Goal: Task Accomplishment & Management: Manage account settings

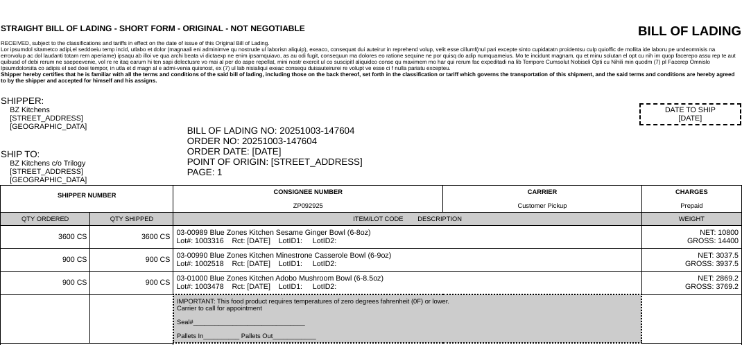
scroll to position [94, 0]
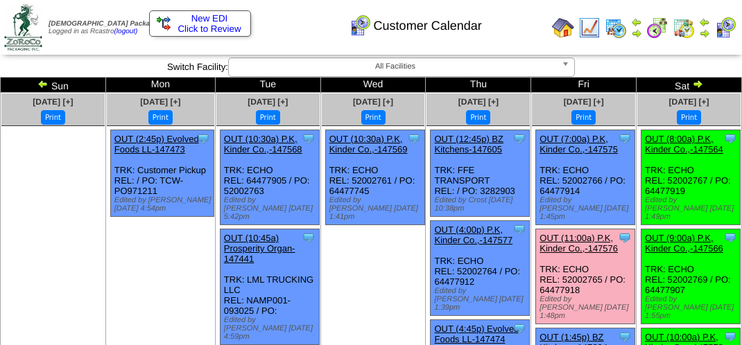
scroll to position [208, 0]
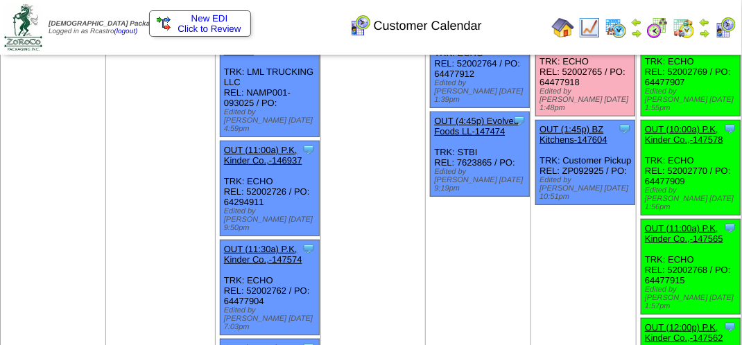
click at [684, 31] on img at bounding box center [684, 28] width 22 height 22
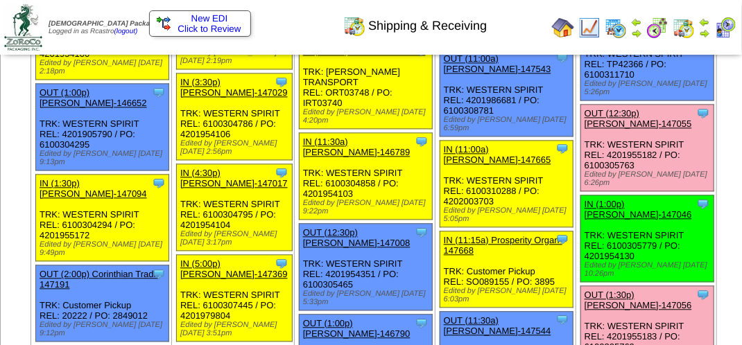
scroll to position [1110, 0]
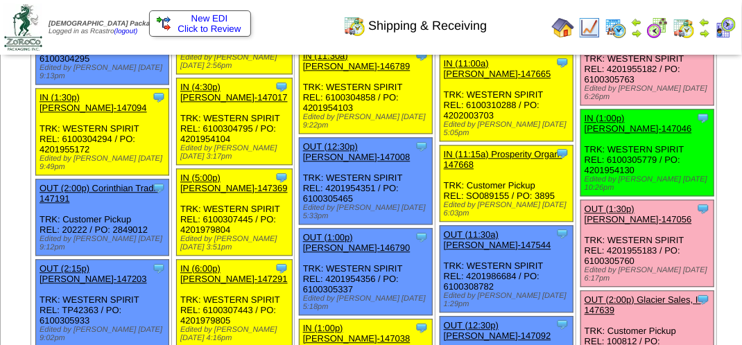
click at [585, 43] on link "OUT (12:30p) [PERSON_NAME]-147055" at bounding box center [638, 32] width 107 height 21
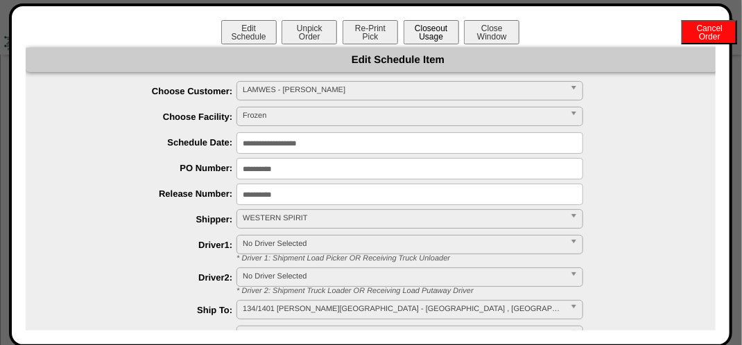
click at [422, 28] on button "Closeout Usage" at bounding box center [431, 32] width 55 height 24
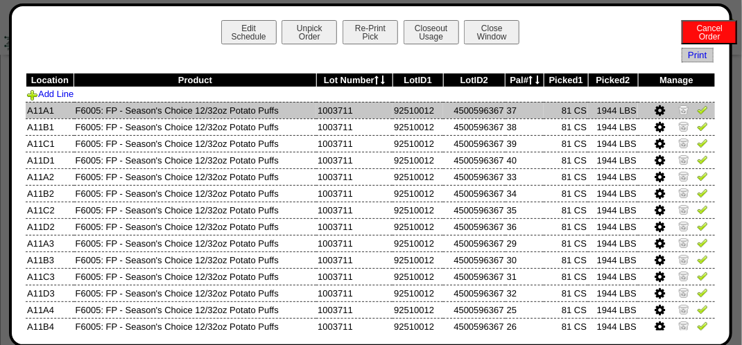
click at [697, 115] on img at bounding box center [702, 109] width 11 height 11
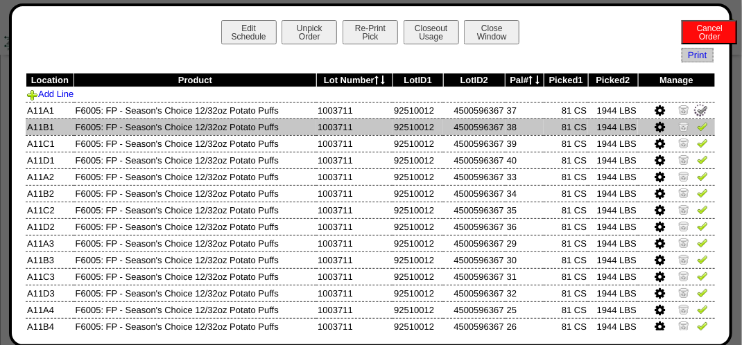
click at [697, 122] on img at bounding box center [702, 126] width 11 height 11
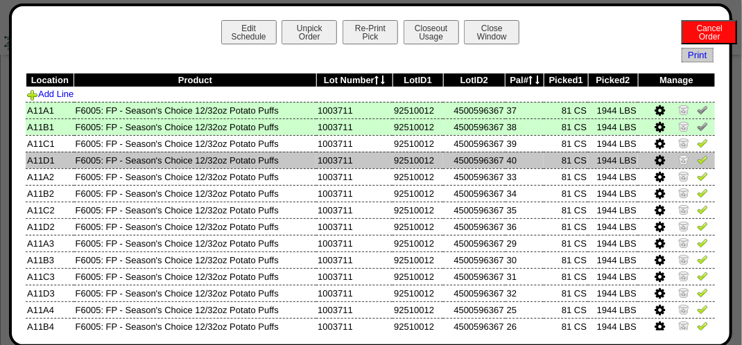
click at [697, 163] on img at bounding box center [702, 159] width 11 height 11
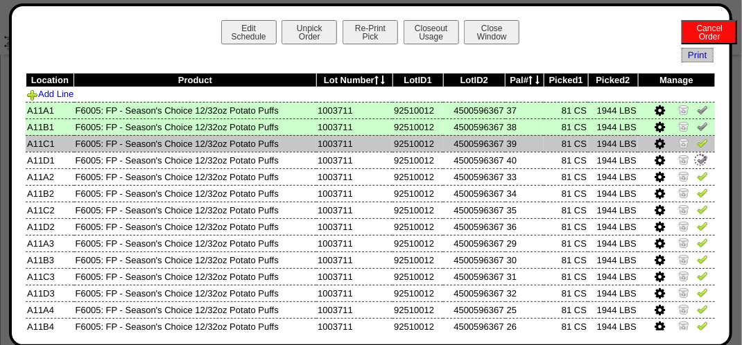
click at [697, 144] on img at bounding box center [702, 142] width 11 height 11
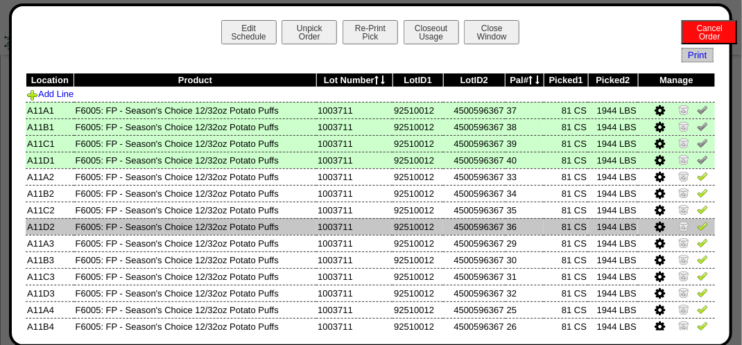
click at [697, 224] on img at bounding box center [702, 226] width 11 height 11
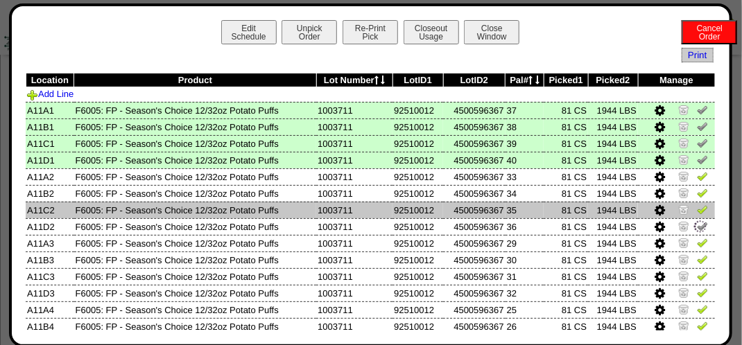
click at [697, 209] on img at bounding box center [702, 209] width 11 height 11
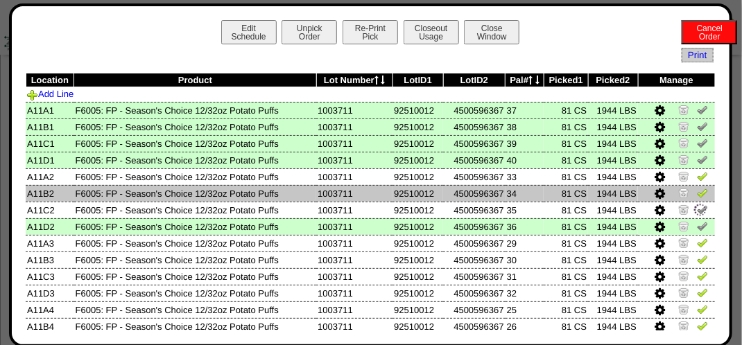
click at [698, 195] on img at bounding box center [702, 192] width 11 height 11
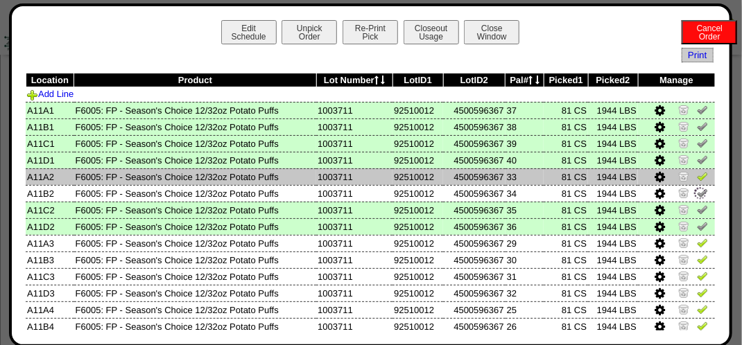
click at [697, 182] on img at bounding box center [702, 176] width 11 height 11
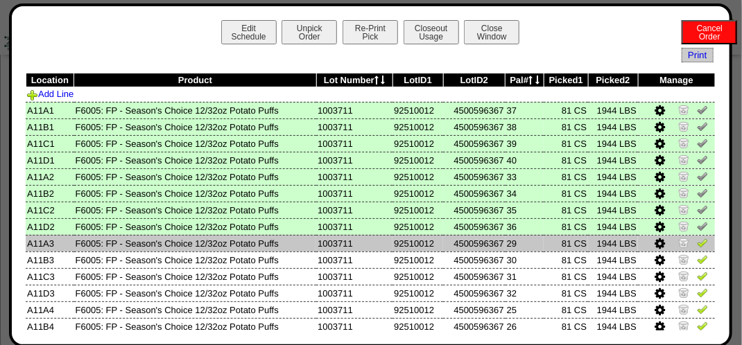
click at [697, 247] on img at bounding box center [702, 242] width 11 height 11
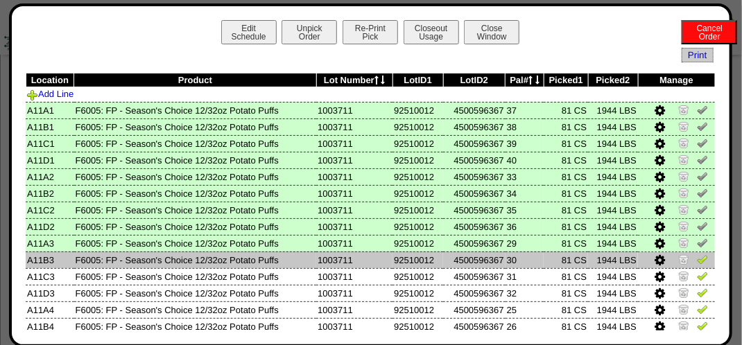
click at [655, 264] on icon at bounding box center [660, 260] width 10 height 12
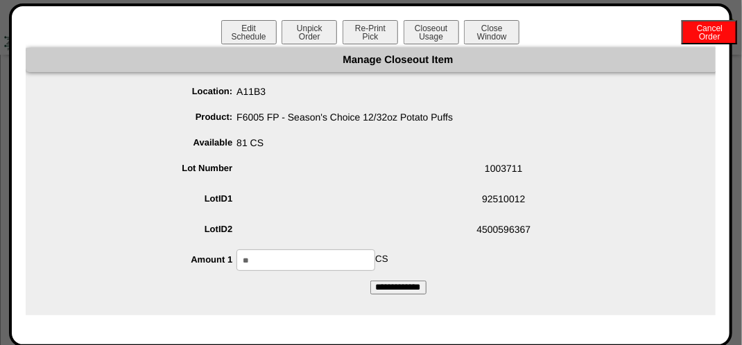
click at [310, 252] on input "**" at bounding box center [305, 260] width 139 height 21
type input "*"
type input "**"
click at [404, 287] on input "**********" at bounding box center [398, 288] width 56 height 14
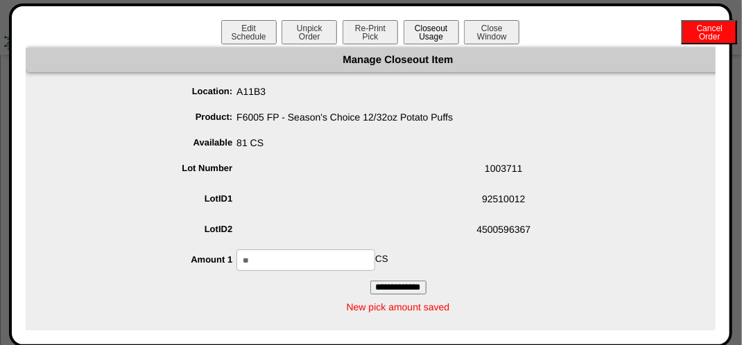
click at [433, 36] on button "Closeout Usage" at bounding box center [431, 32] width 55 height 24
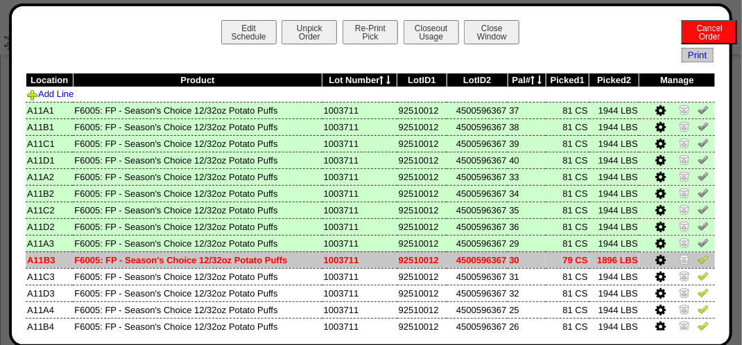
click at [698, 261] on img at bounding box center [703, 259] width 11 height 11
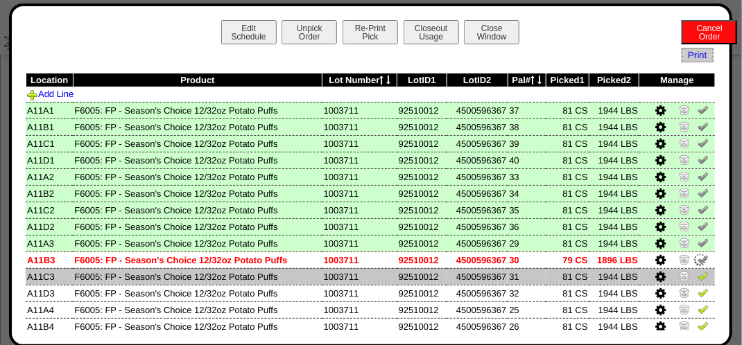
click at [698, 278] on img at bounding box center [703, 275] width 11 height 11
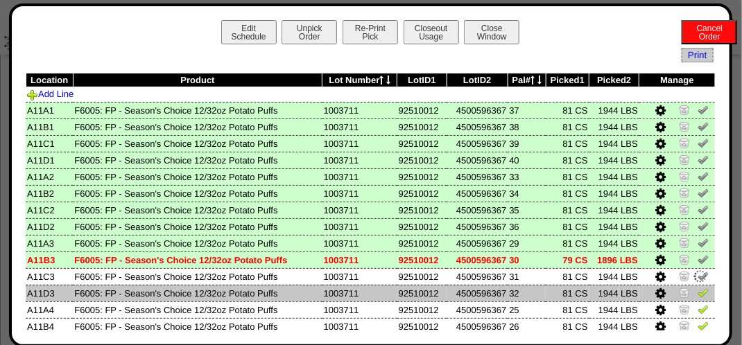
click at [698, 296] on img at bounding box center [703, 292] width 11 height 11
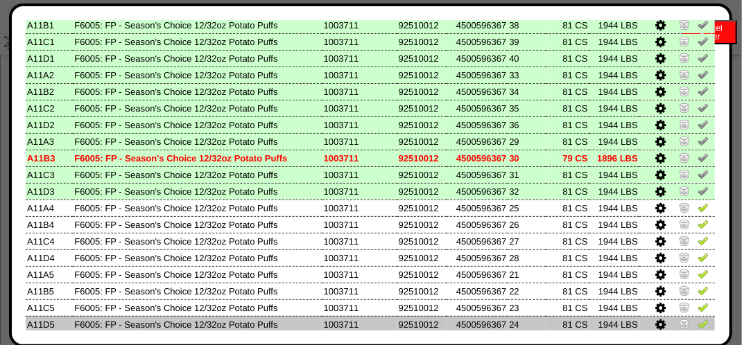
scroll to position [139, 0]
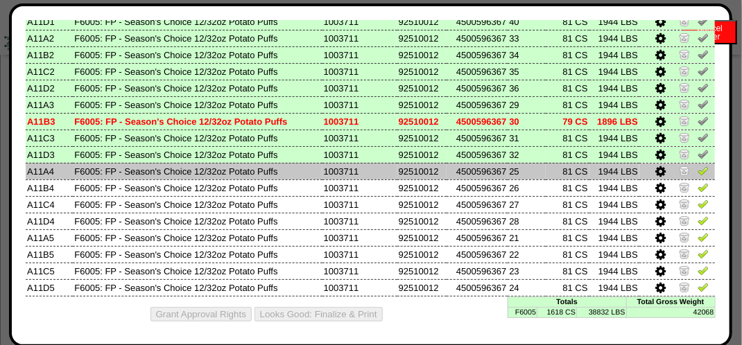
click at [698, 170] on img at bounding box center [703, 170] width 11 height 11
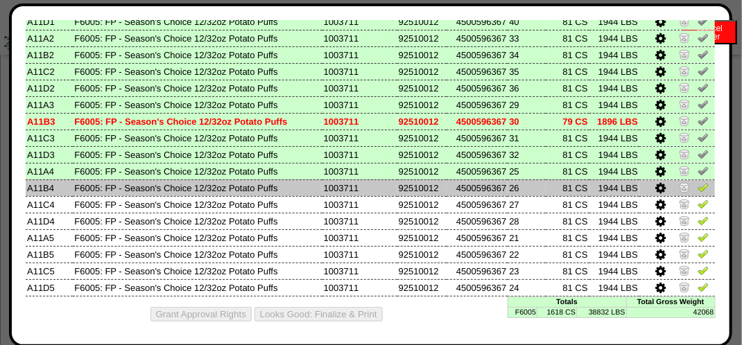
click at [698, 187] on img at bounding box center [703, 187] width 11 height 11
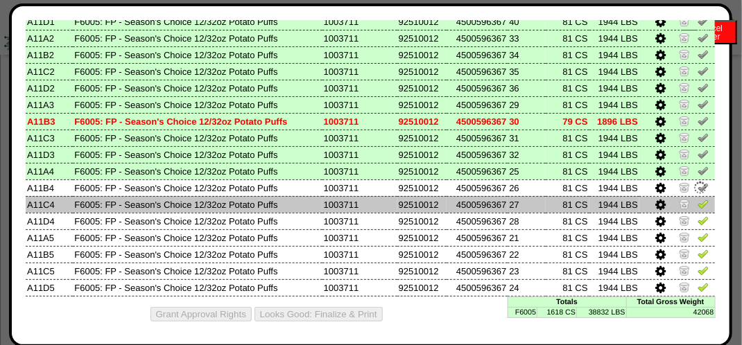
click at [698, 205] on img at bounding box center [703, 203] width 11 height 11
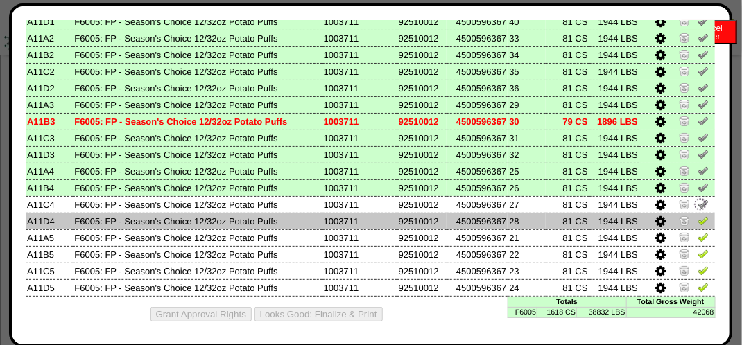
click at [698, 221] on img at bounding box center [703, 220] width 11 height 11
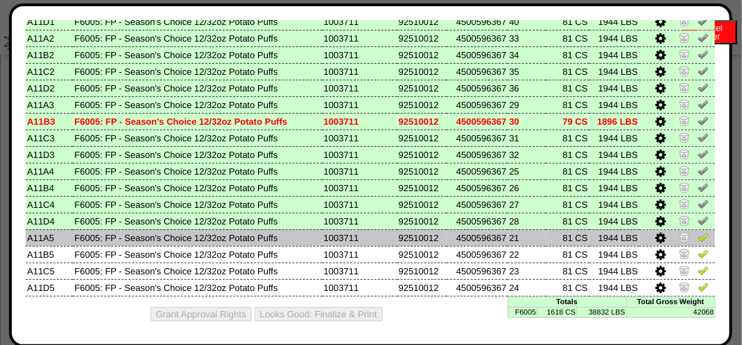
click at [698, 239] on img at bounding box center [703, 237] width 11 height 11
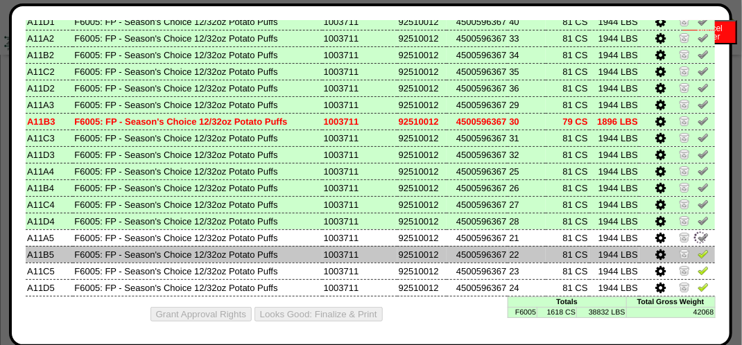
click at [687, 252] on td at bounding box center [677, 254] width 76 height 17
click at [698, 257] on img at bounding box center [703, 253] width 11 height 11
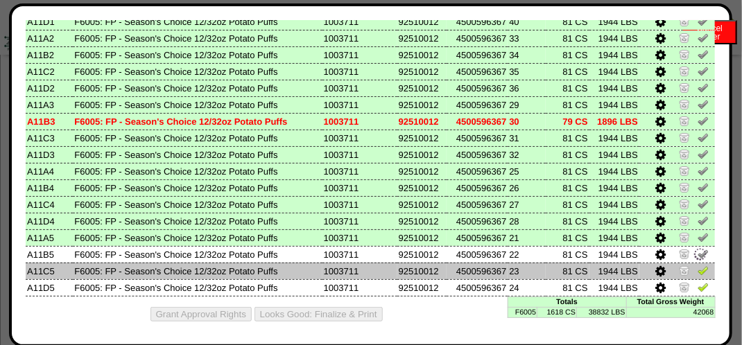
click at [698, 273] on img at bounding box center [703, 270] width 11 height 11
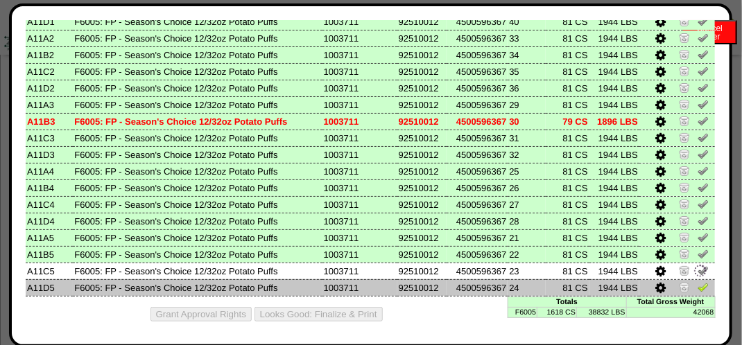
click at [698, 288] on img at bounding box center [703, 287] width 11 height 11
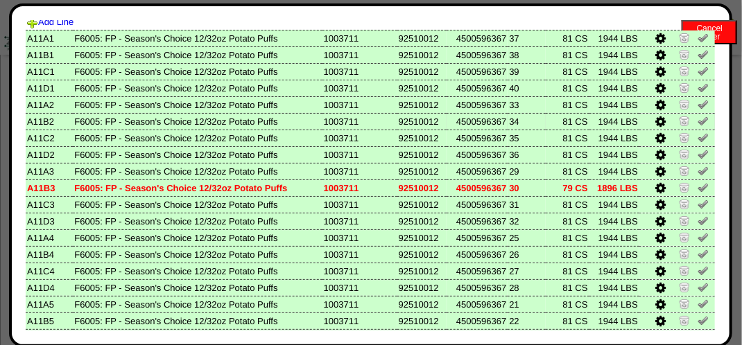
scroll to position [0, 0]
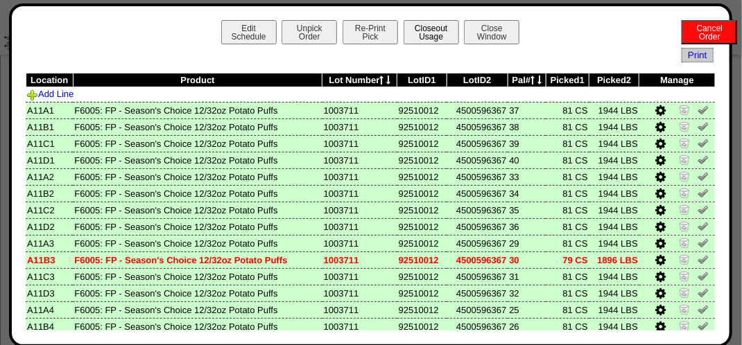
click at [426, 35] on button "Closeout Usage" at bounding box center [431, 32] width 55 height 24
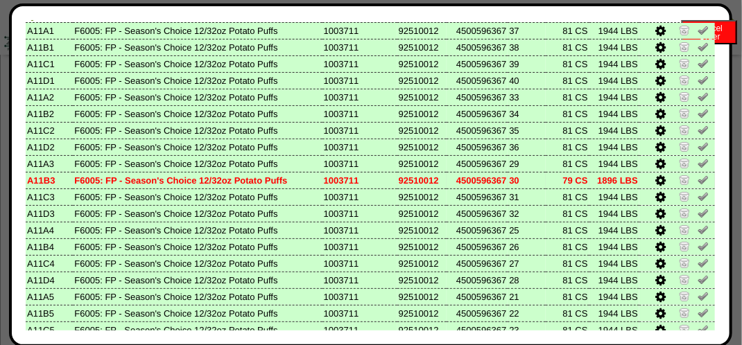
scroll to position [142, 0]
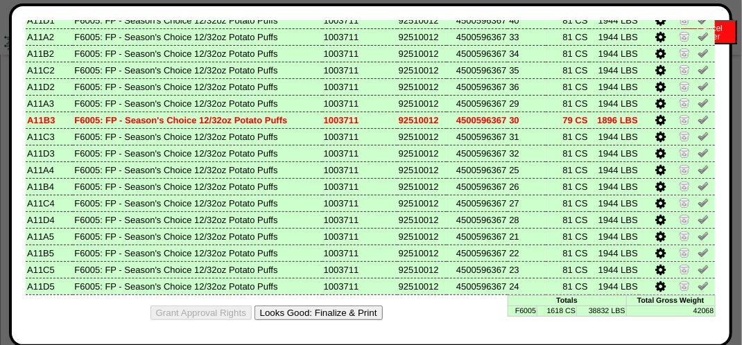
click at [356, 313] on button "Looks Good: Finalize & Print" at bounding box center [318, 313] width 128 height 15
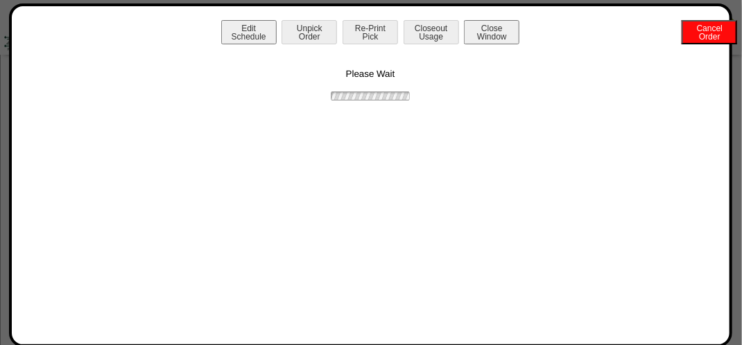
scroll to position [0, 0]
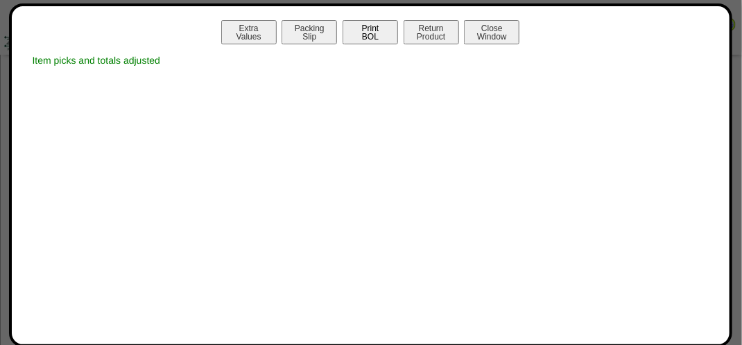
click at [371, 34] on button "Print BOL" at bounding box center [370, 32] width 55 height 24
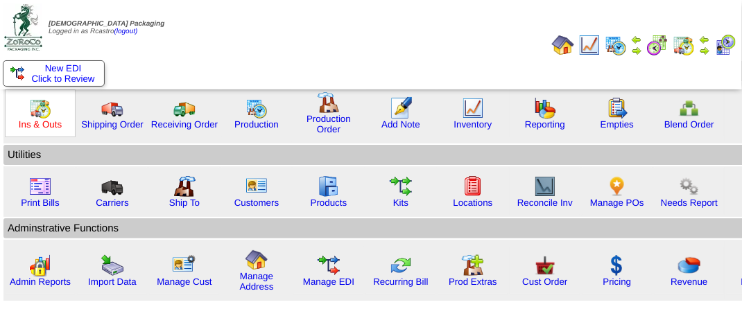
click at [36, 123] on link "Ins & Outs" at bounding box center [40, 124] width 43 height 10
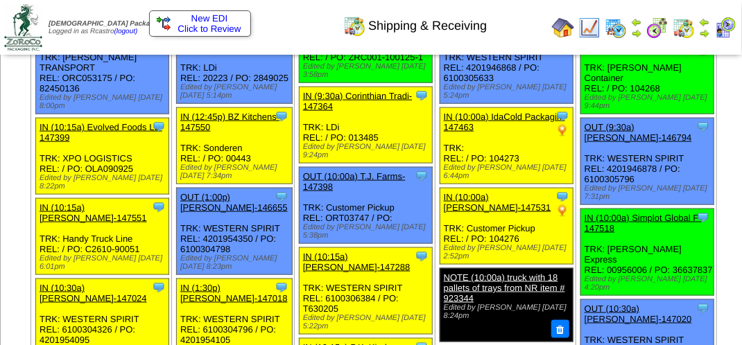
scroll to position [555, 0]
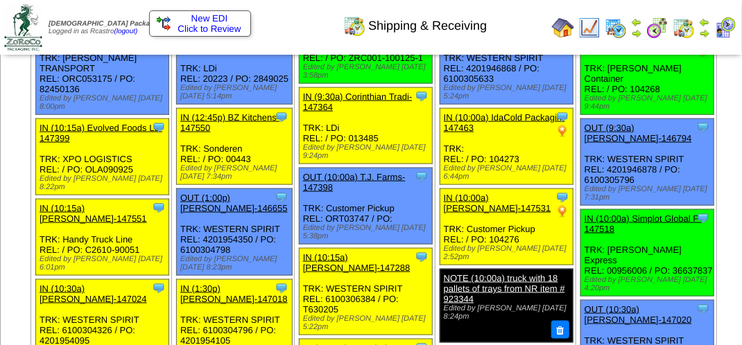
click at [726, 26] on img at bounding box center [725, 28] width 22 height 22
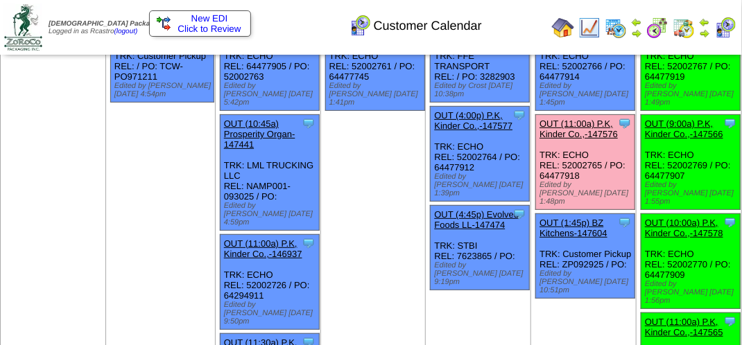
scroll to position [139, 0]
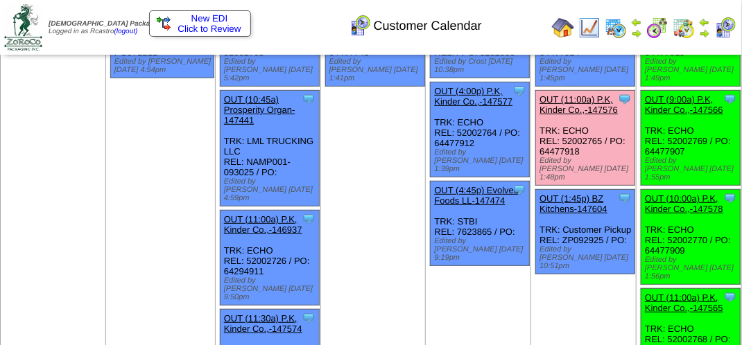
click at [539, 94] on link "OUT (11:00a) P.K, Kinder Co.,-147576" at bounding box center [578, 104] width 78 height 21
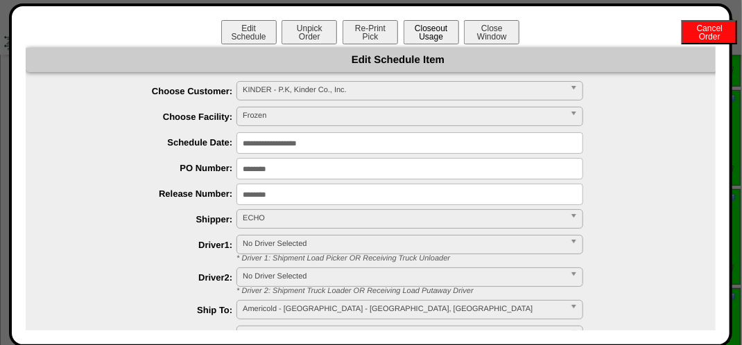
click at [424, 29] on button "Closeout Usage" at bounding box center [431, 32] width 55 height 24
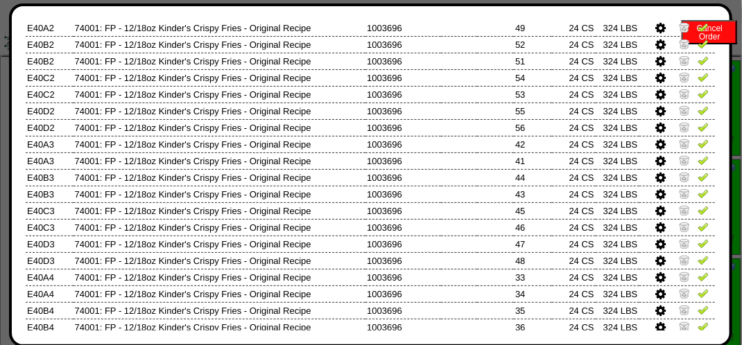
scroll to position [0, 0]
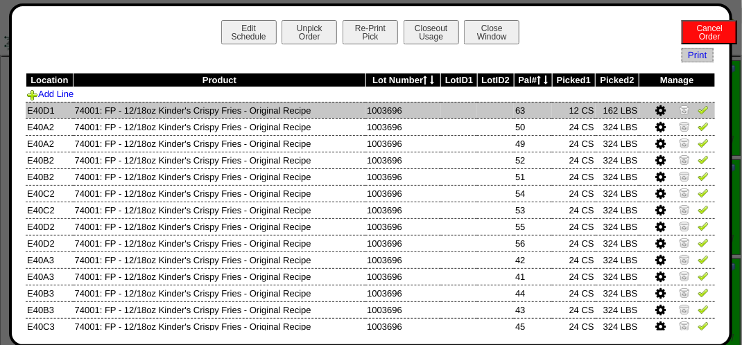
click at [698, 108] on img at bounding box center [703, 109] width 11 height 11
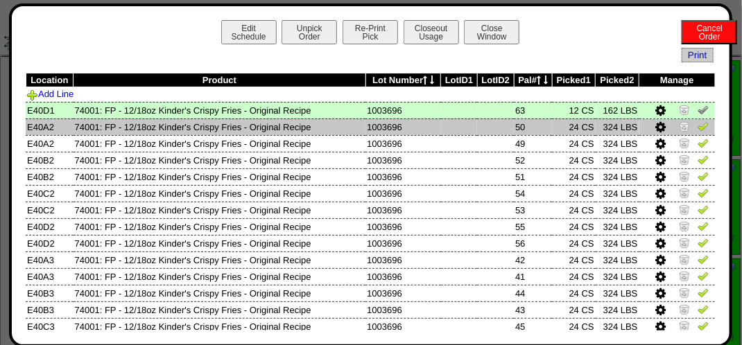
click at [698, 123] on img at bounding box center [703, 126] width 11 height 11
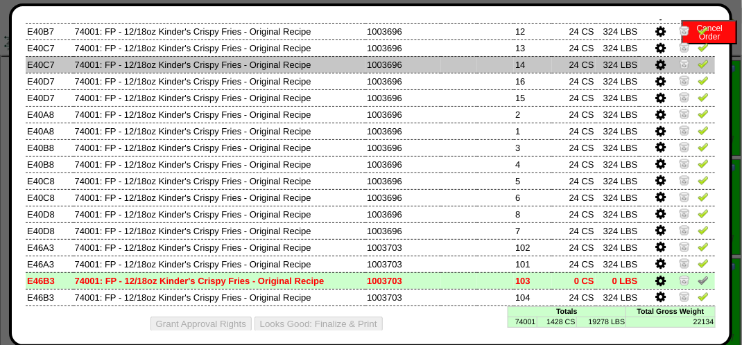
scroll to position [825, 0]
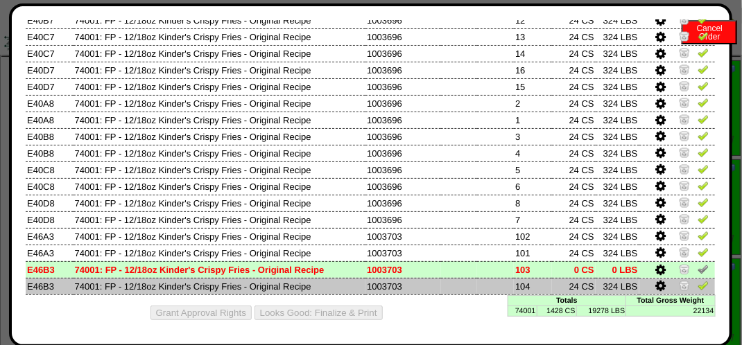
click at [699, 284] on td at bounding box center [677, 286] width 76 height 17
click at [698, 287] on img at bounding box center [703, 285] width 11 height 11
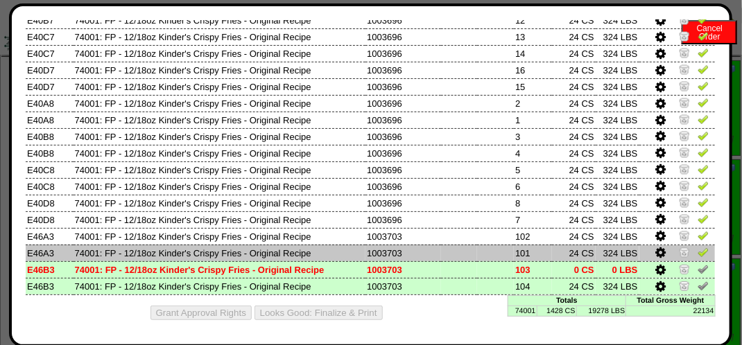
click at [698, 248] on img at bounding box center [703, 252] width 11 height 11
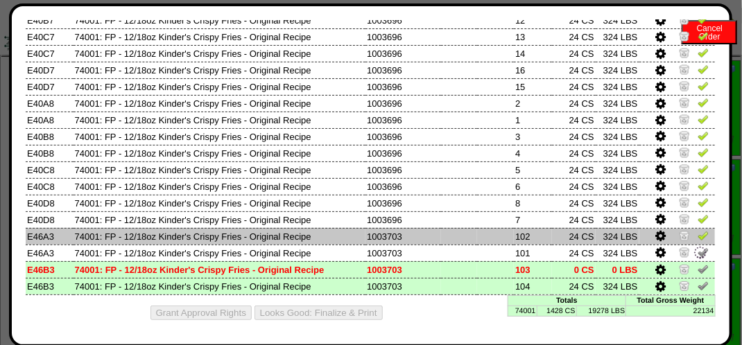
click at [698, 232] on img at bounding box center [703, 235] width 11 height 11
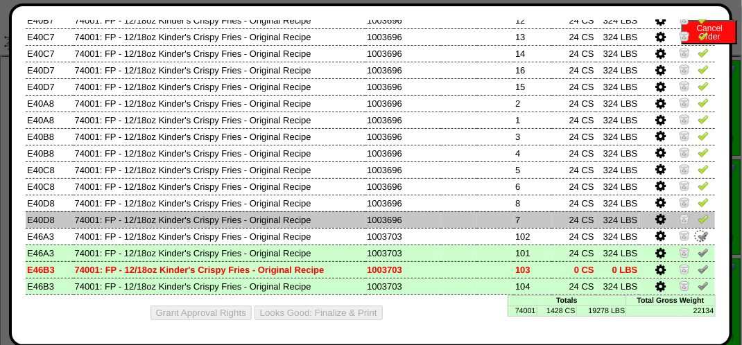
click at [698, 221] on img at bounding box center [703, 219] width 11 height 11
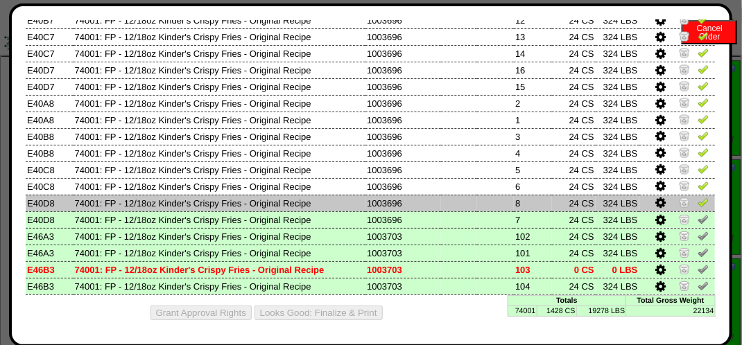
click at [698, 200] on img at bounding box center [703, 202] width 11 height 11
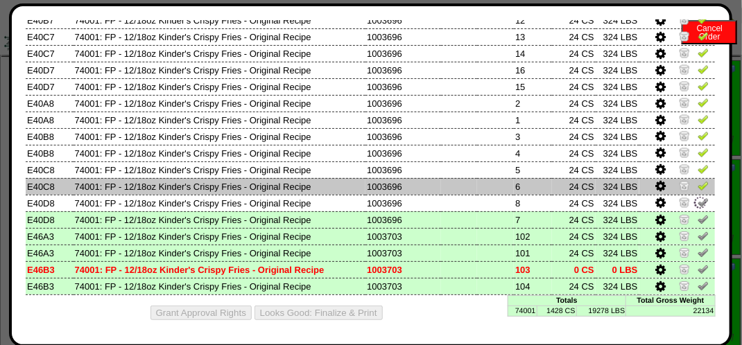
click at [698, 184] on img at bounding box center [703, 185] width 11 height 11
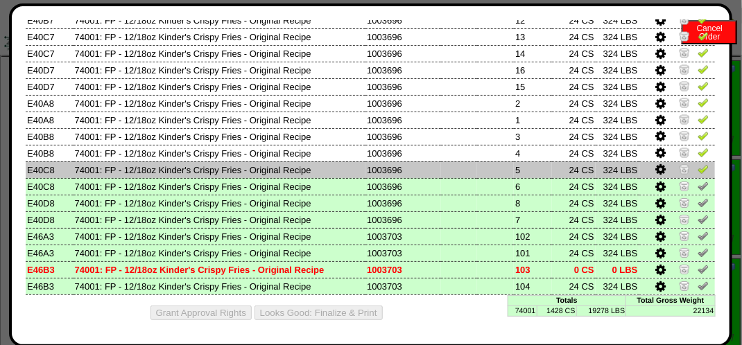
click at [698, 174] on link at bounding box center [703, 171] width 11 height 10
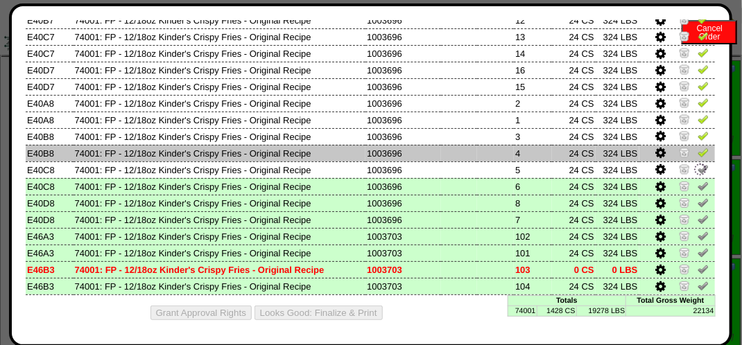
click at [698, 154] on img at bounding box center [703, 152] width 11 height 11
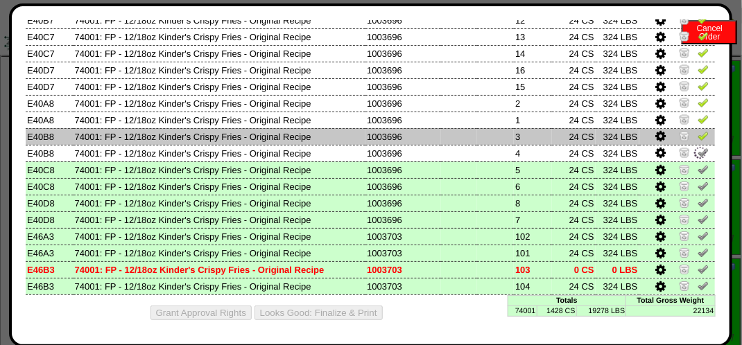
click at [698, 134] on img at bounding box center [703, 135] width 11 height 11
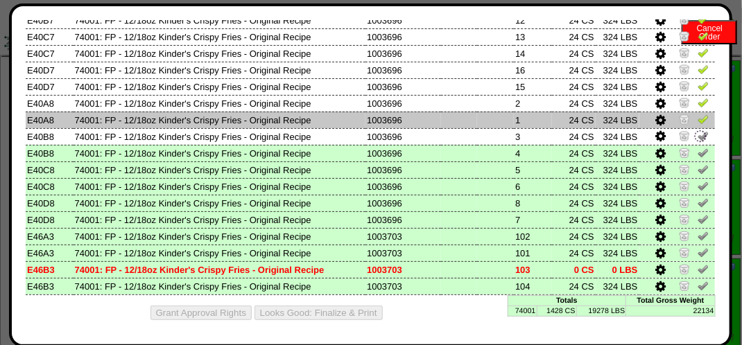
click at [693, 125] on td at bounding box center [677, 120] width 76 height 17
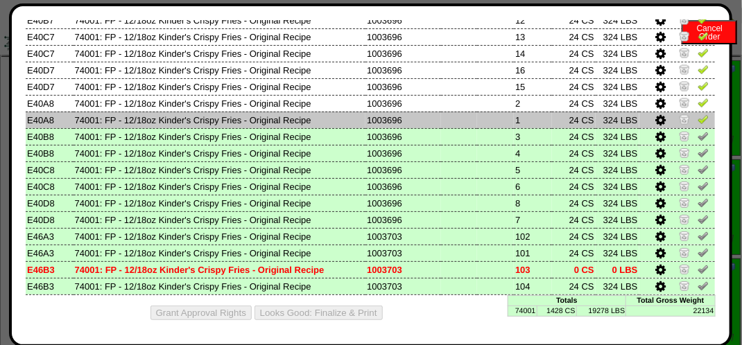
click at [698, 121] on img at bounding box center [703, 119] width 11 height 11
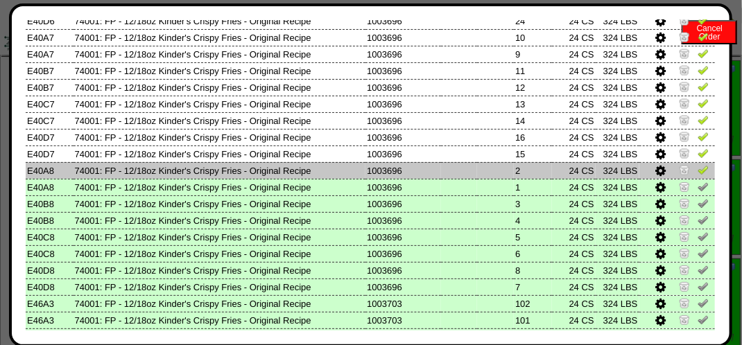
click at [699, 171] on td at bounding box center [677, 170] width 76 height 17
click at [698, 170] on img at bounding box center [703, 169] width 11 height 11
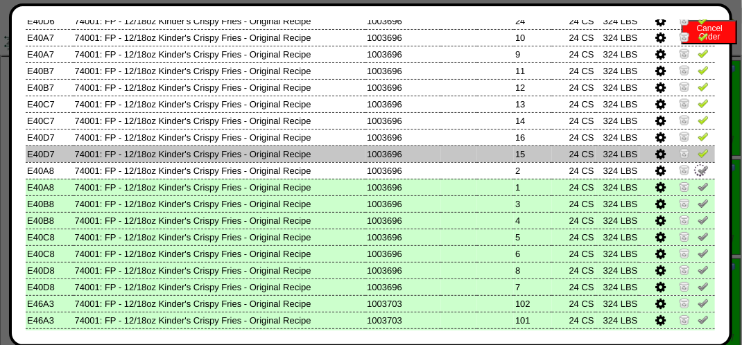
click at [698, 153] on img at bounding box center [703, 153] width 11 height 11
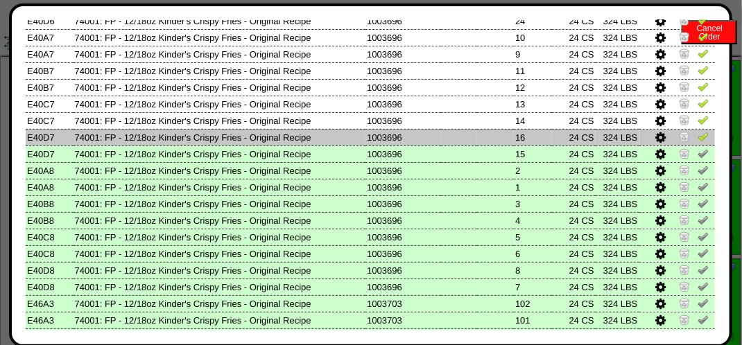
click at [698, 137] on img at bounding box center [703, 136] width 11 height 11
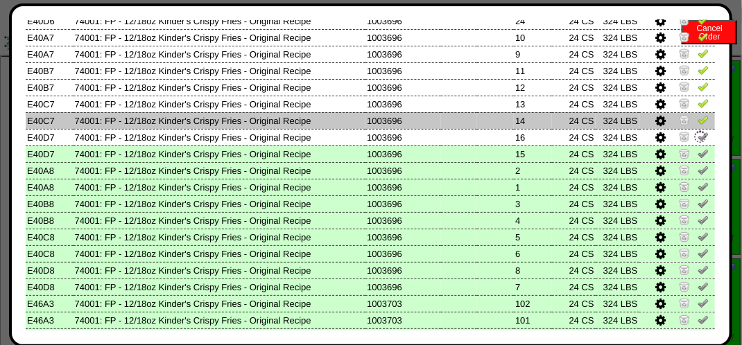
click at [698, 121] on img at bounding box center [703, 119] width 11 height 11
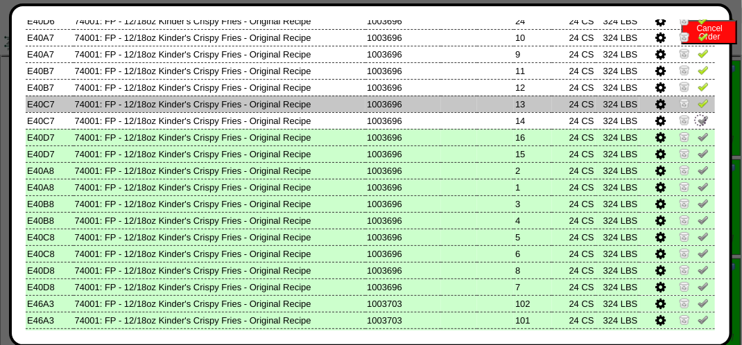
click at [698, 108] on img at bounding box center [703, 103] width 11 height 11
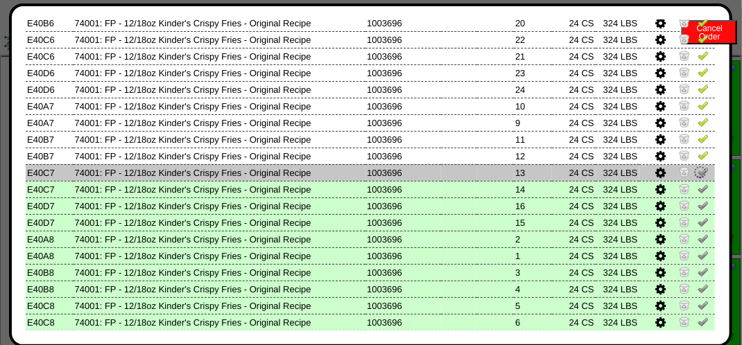
scroll to position [686, 0]
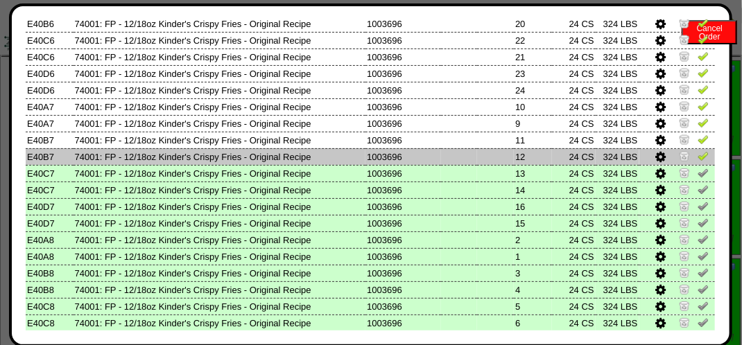
click at [698, 154] on img at bounding box center [703, 155] width 11 height 11
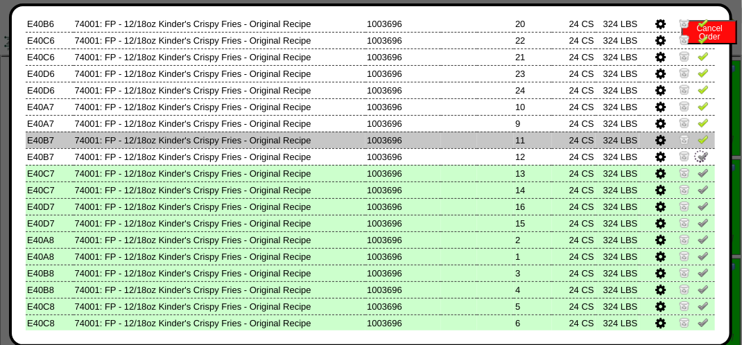
click at [698, 137] on img at bounding box center [703, 139] width 11 height 11
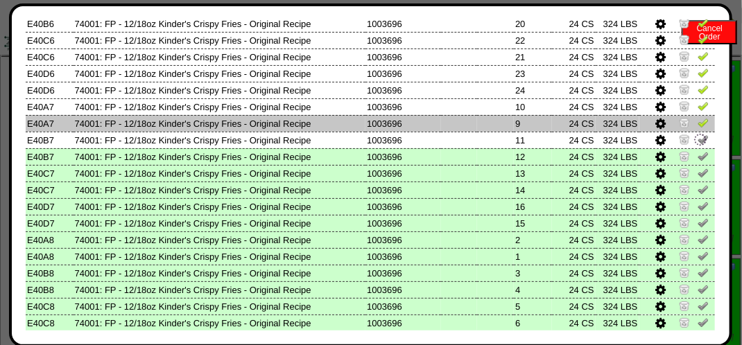
click at [698, 125] on img at bounding box center [703, 122] width 11 height 11
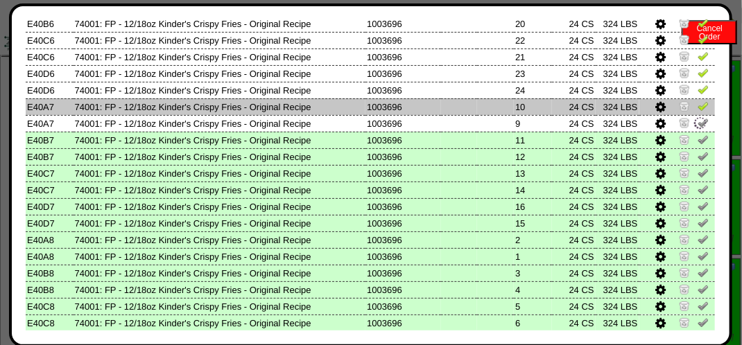
click at [698, 109] on img at bounding box center [703, 106] width 11 height 11
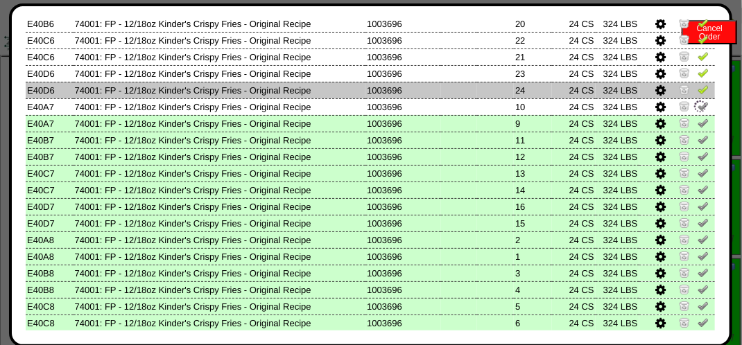
click at [699, 91] on td at bounding box center [677, 90] width 76 height 17
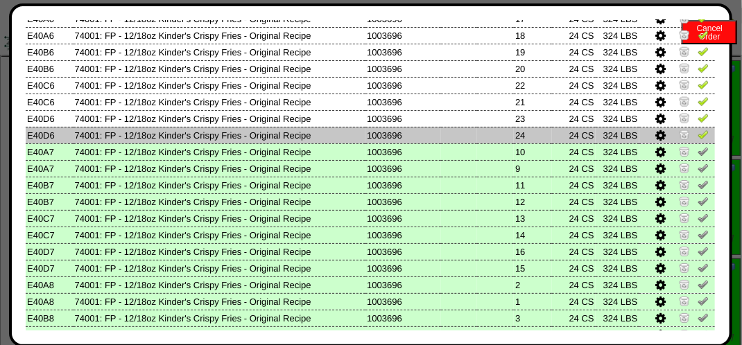
scroll to position [616, 0]
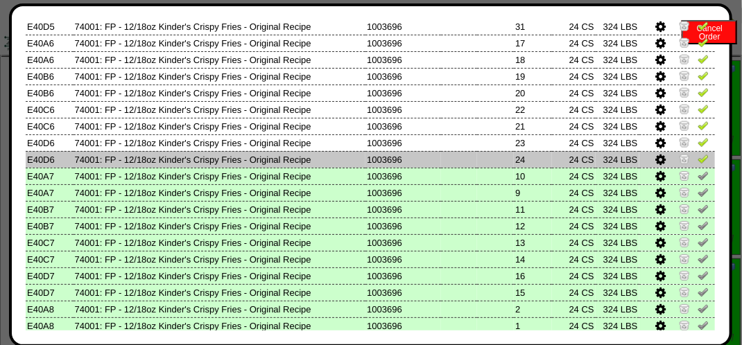
click at [698, 162] on img at bounding box center [703, 158] width 11 height 11
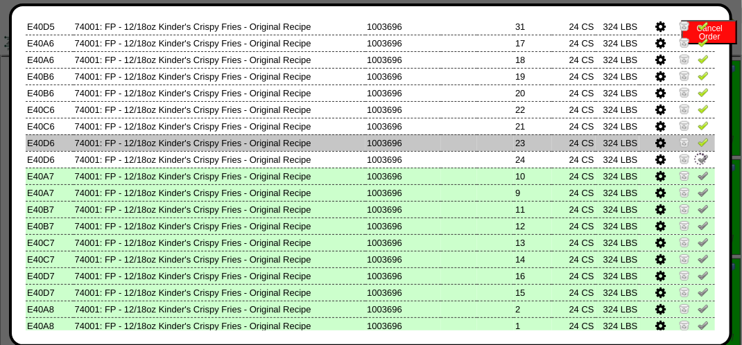
click at [698, 143] on img at bounding box center [703, 142] width 11 height 11
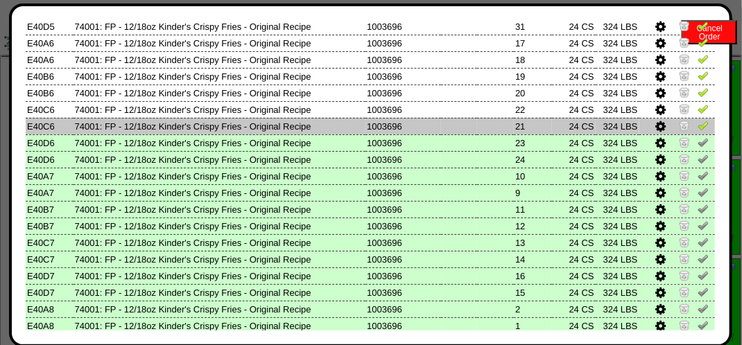
click at [698, 128] on img at bounding box center [703, 125] width 11 height 11
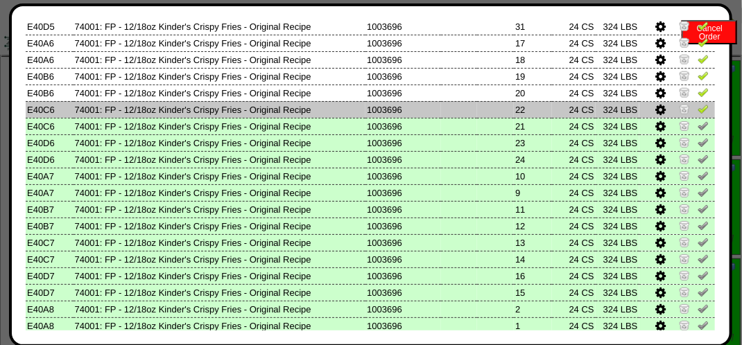
click at [698, 111] on img at bounding box center [703, 108] width 11 height 11
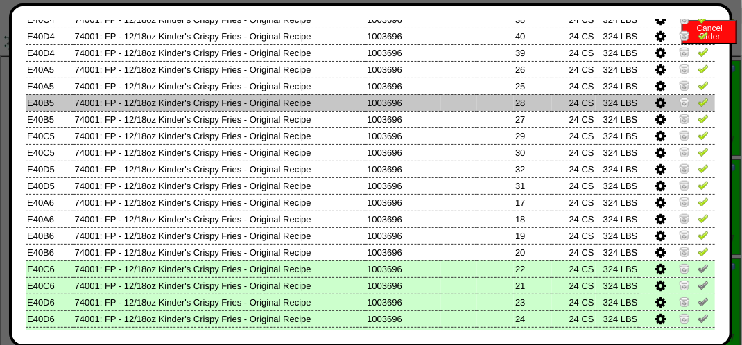
scroll to position [408, 0]
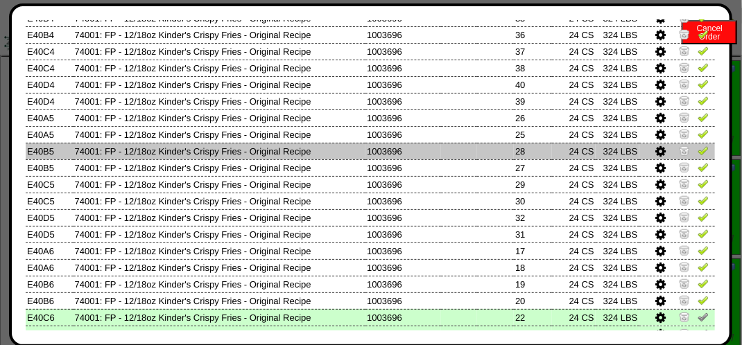
click at [698, 154] on img at bounding box center [703, 150] width 11 height 11
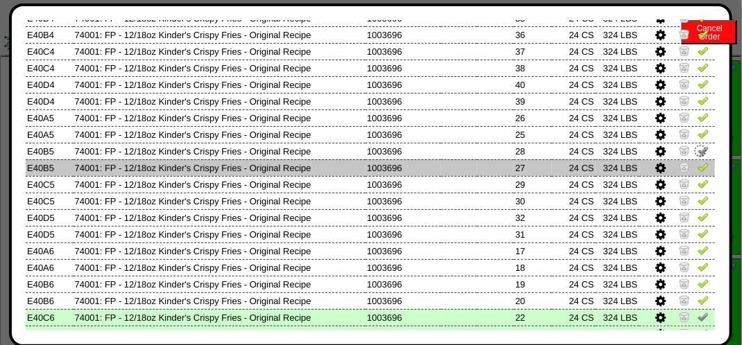
click at [698, 166] on img at bounding box center [703, 167] width 11 height 11
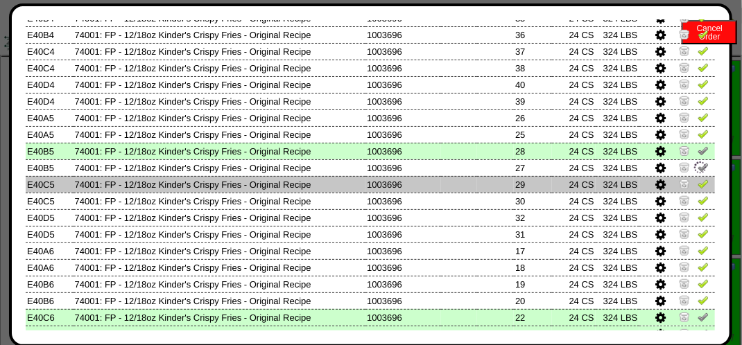
click at [698, 187] on img at bounding box center [703, 183] width 11 height 11
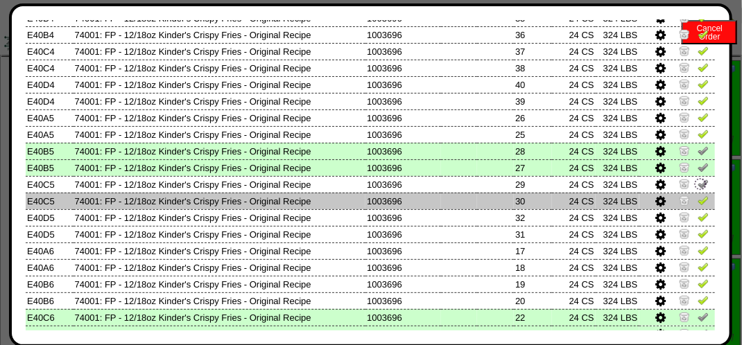
click at [698, 199] on img at bounding box center [703, 200] width 11 height 11
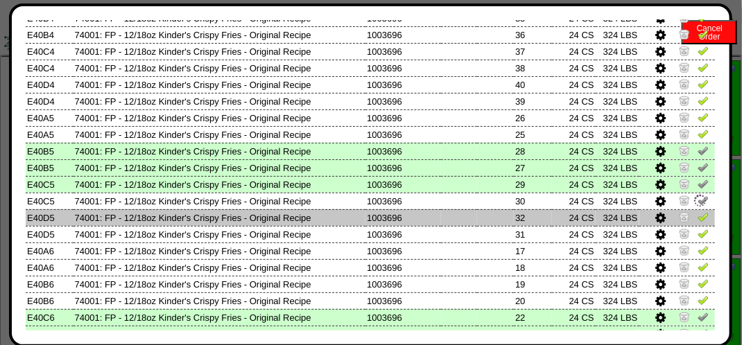
click at [698, 218] on img at bounding box center [703, 217] width 11 height 11
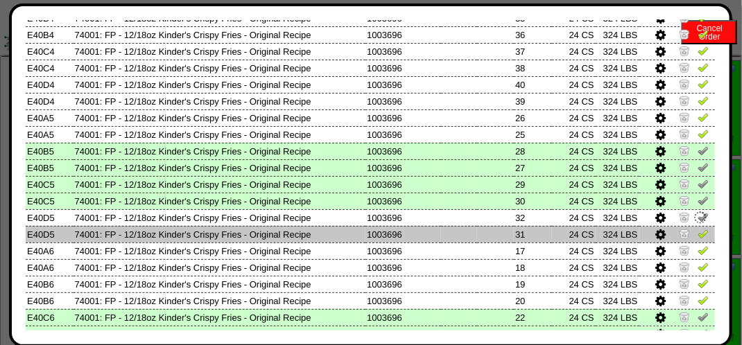
click at [698, 237] on img at bounding box center [703, 233] width 11 height 11
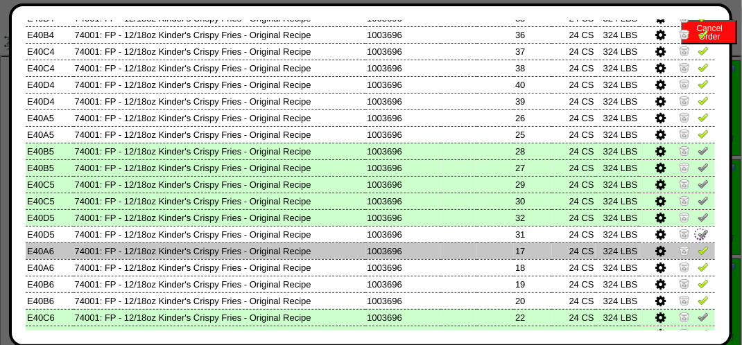
click at [698, 251] on img at bounding box center [703, 250] width 11 height 11
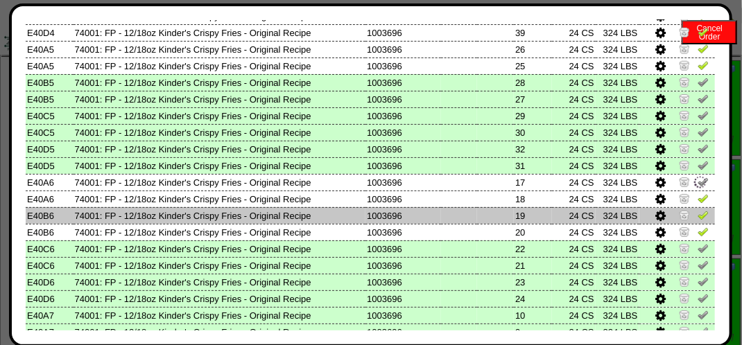
scroll to position [478, 0]
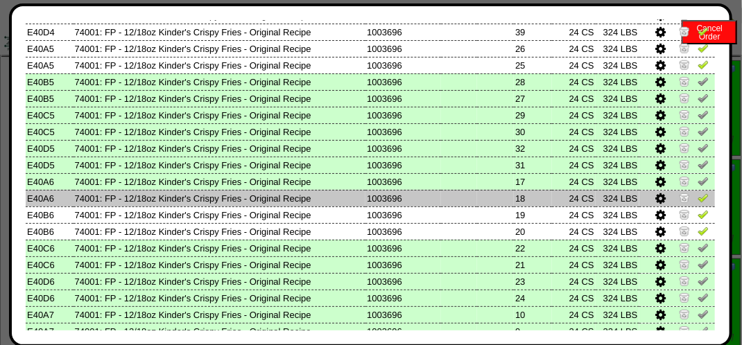
click at [698, 201] on img at bounding box center [703, 197] width 11 height 11
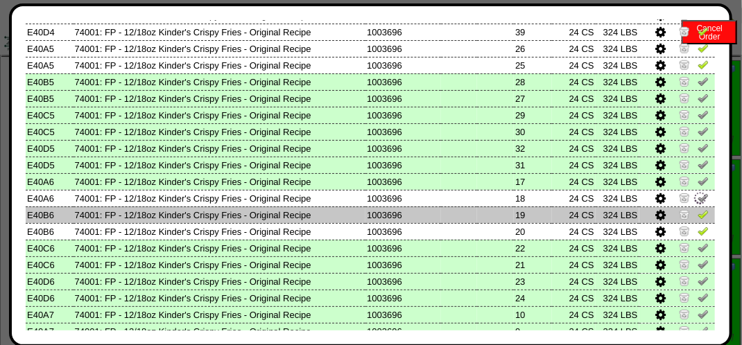
drag, startPoint x: 698, startPoint y: 211, endPoint x: 695, endPoint y: 221, distance: 10.3
click at [698, 212] on img at bounding box center [703, 214] width 11 height 11
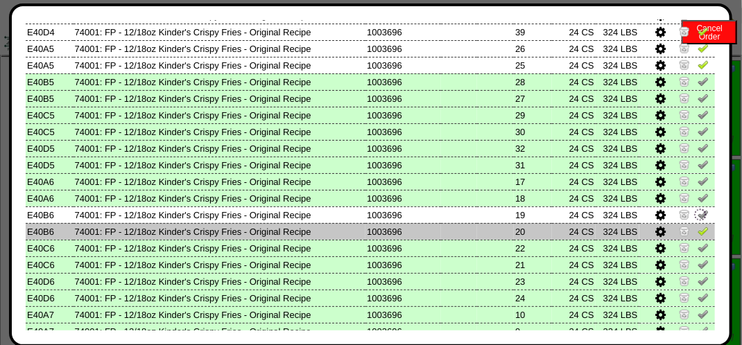
click at [698, 228] on img at bounding box center [703, 230] width 11 height 11
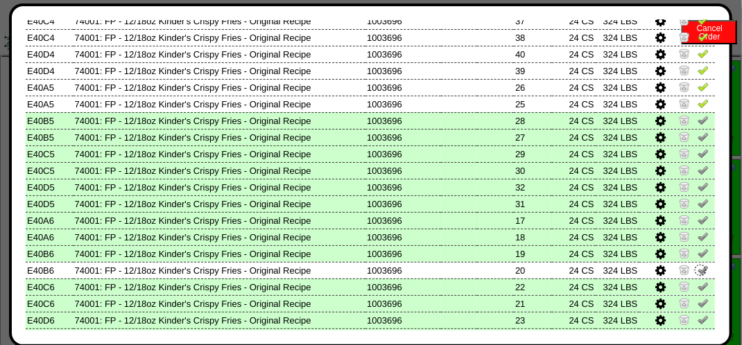
scroll to position [408, 0]
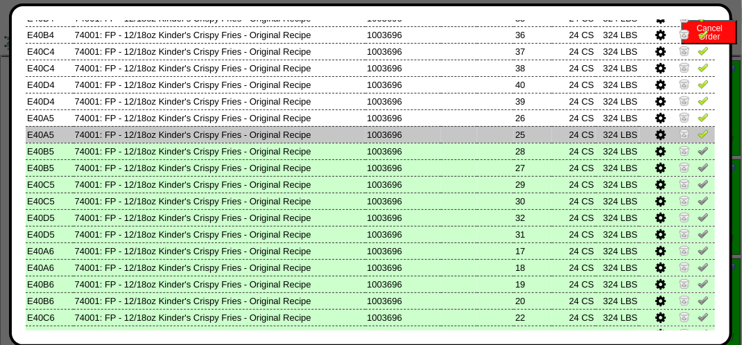
click at [698, 134] on img at bounding box center [703, 133] width 11 height 11
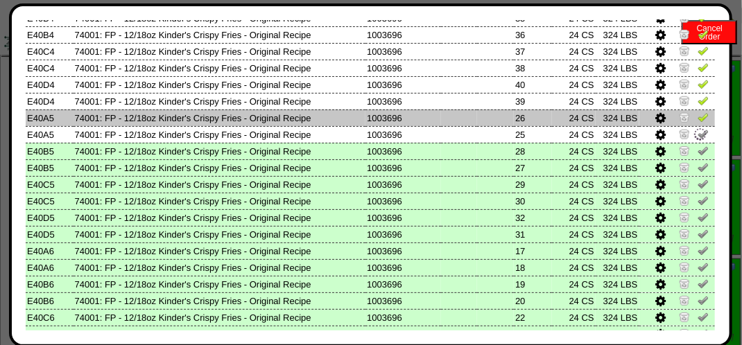
click at [698, 123] on link at bounding box center [703, 119] width 11 height 10
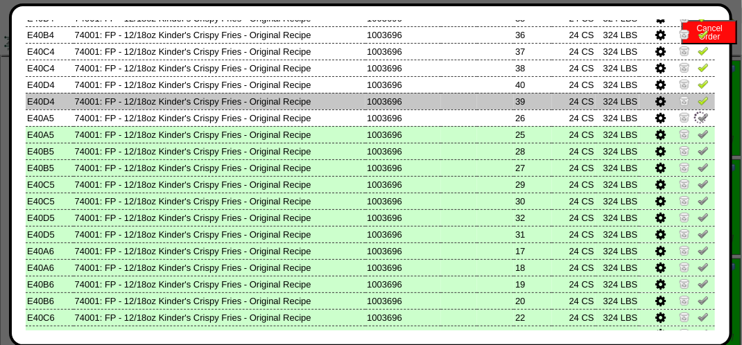
click at [698, 103] on img at bounding box center [703, 100] width 11 height 11
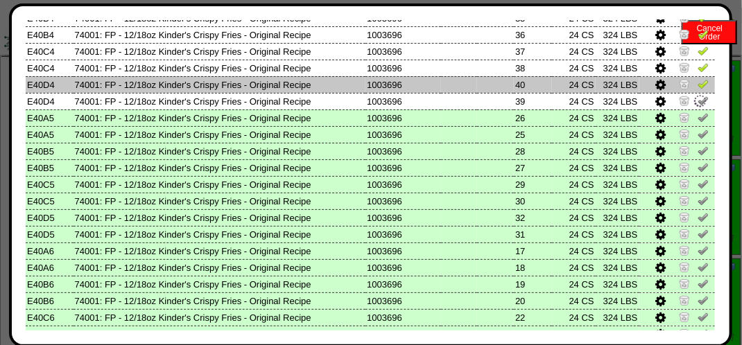
click at [698, 85] on img at bounding box center [703, 83] width 11 height 11
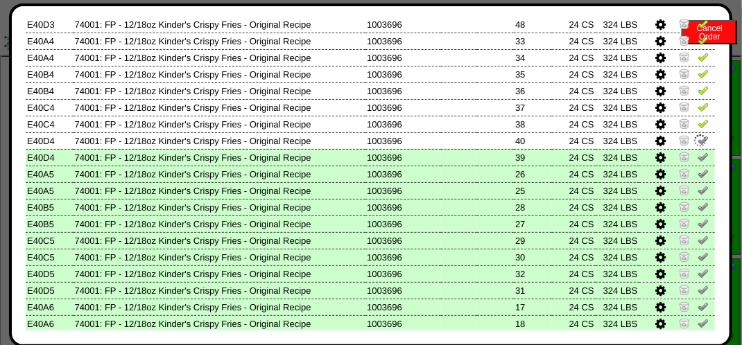
scroll to position [270, 0]
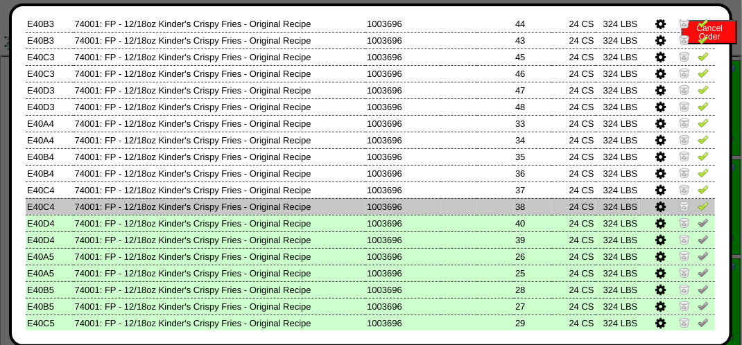
click at [698, 210] on img at bounding box center [703, 205] width 11 height 11
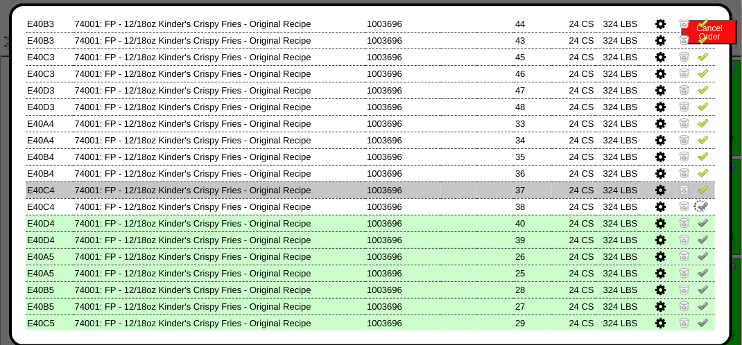
click at [698, 187] on img at bounding box center [703, 189] width 11 height 11
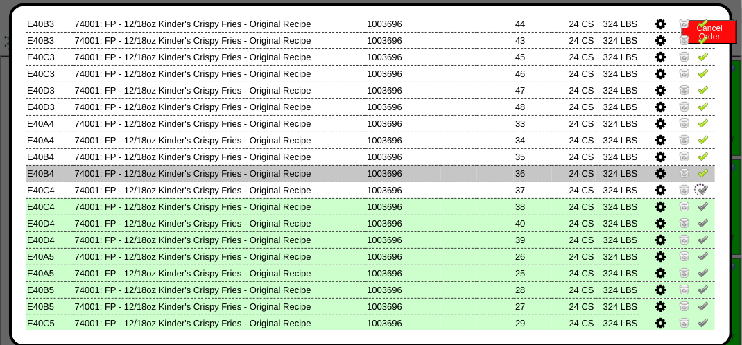
click at [698, 176] on img at bounding box center [703, 172] width 11 height 11
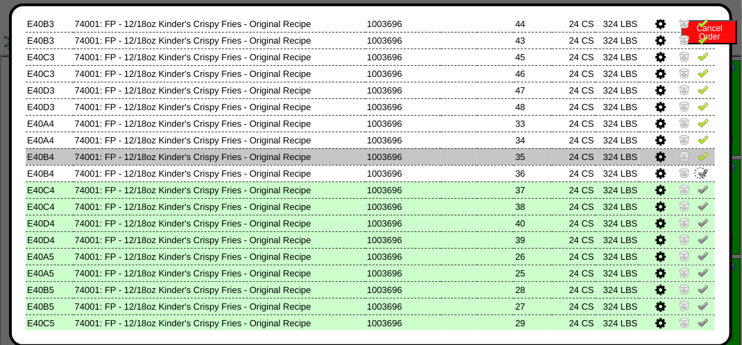
click at [698, 154] on img at bounding box center [703, 155] width 11 height 11
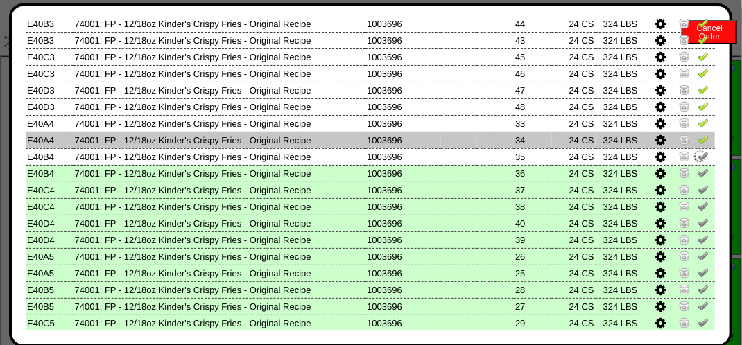
click at [698, 142] on img at bounding box center [703, 139] width 11 height 11
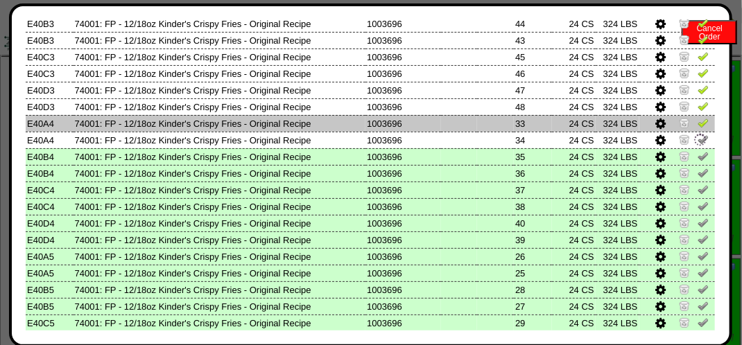
click at [698, 126] on img at bounding box center [703, 122] width 11 height 11
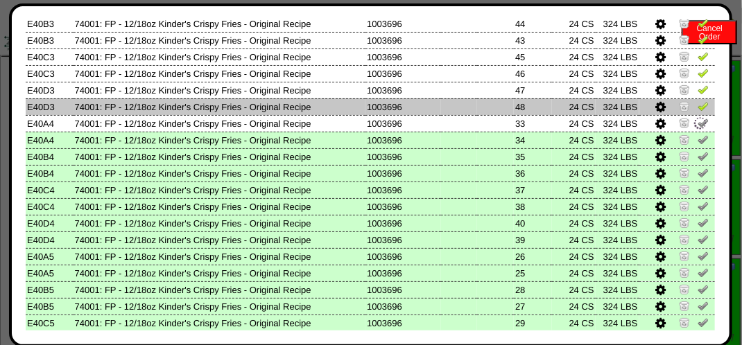
click at [698, 111] on img at bounding box center [703, 106] width 11 height 11
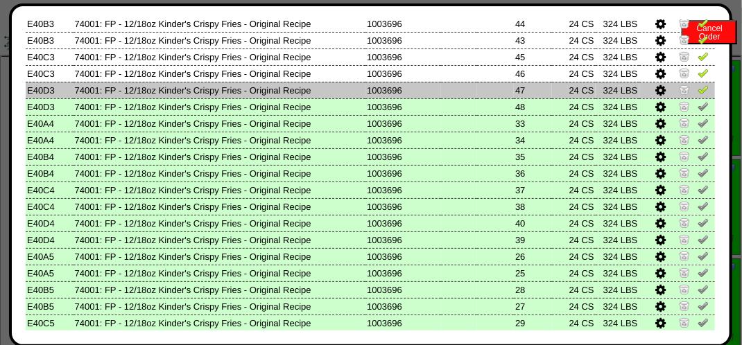
click at [698, 93] on img at bounding box center [703, 89] width 11 height 11
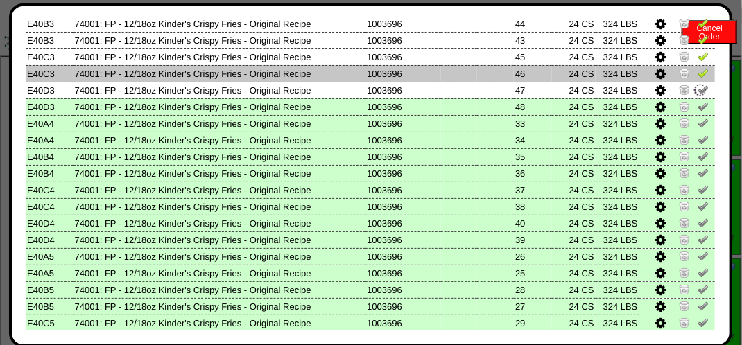
click at [698, 71] on img at bounding box center [703, 72] width 11 height 11
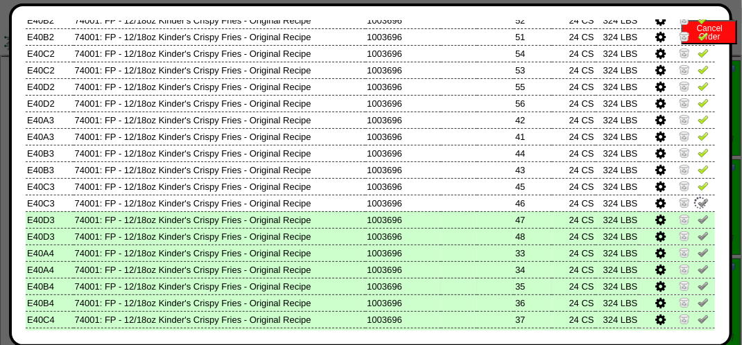
scroll to position [131, 0]
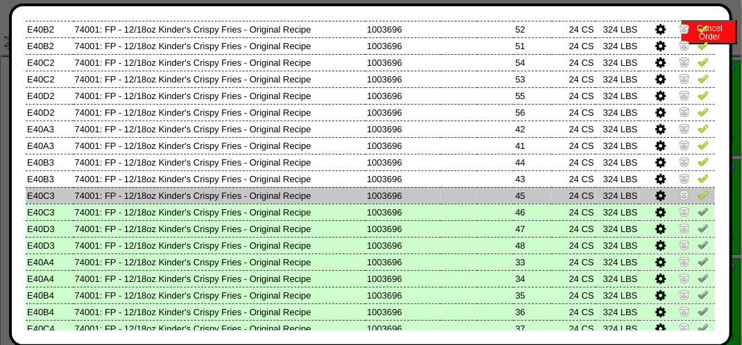
click at [699, 196] on td at bounding box center [677, 195] width 76 height 17
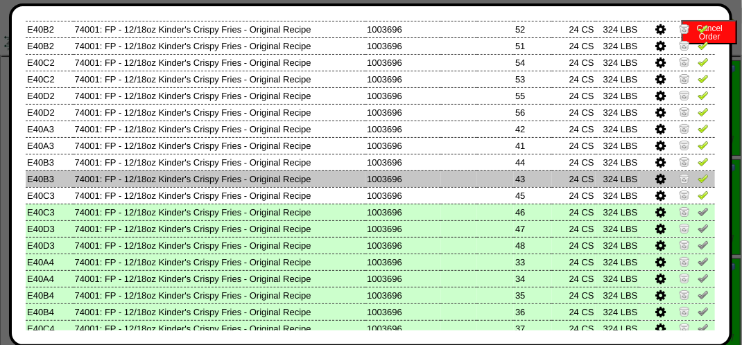
click at [698, 176] on img at bounding box center [703, 178] width 11 height 11
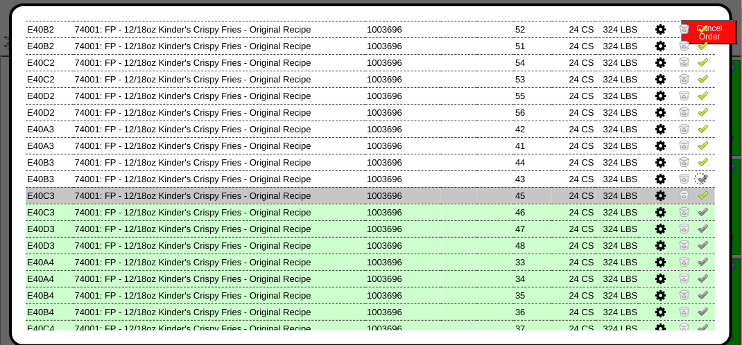
click at [698, 198] on img at bounding box center [703, 194] width 11 height 11
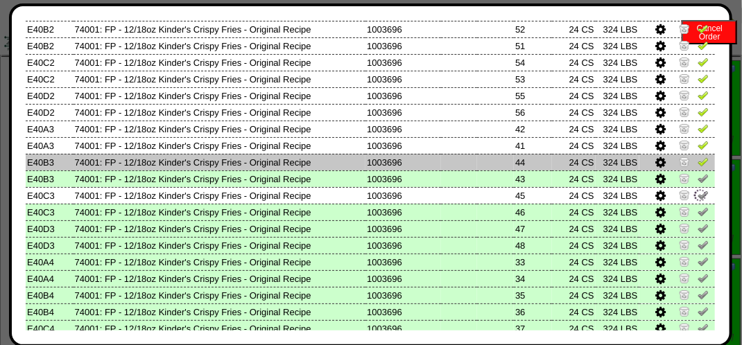
click at [698, 162] on img at bounding box center [703, 161] width 11 height 11
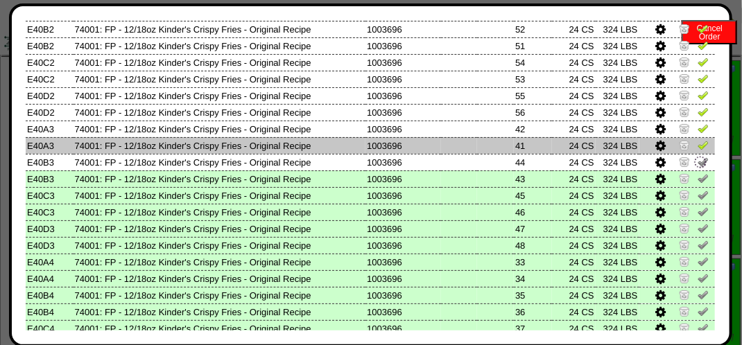
click at [698, 145] on img at bounding box center [703, 144] width 11 height 11
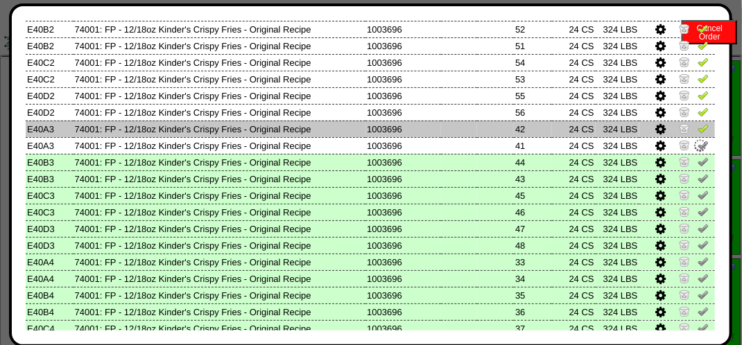
click at [698, 131] on img at bounding box center [703, 128] width 11 height 11
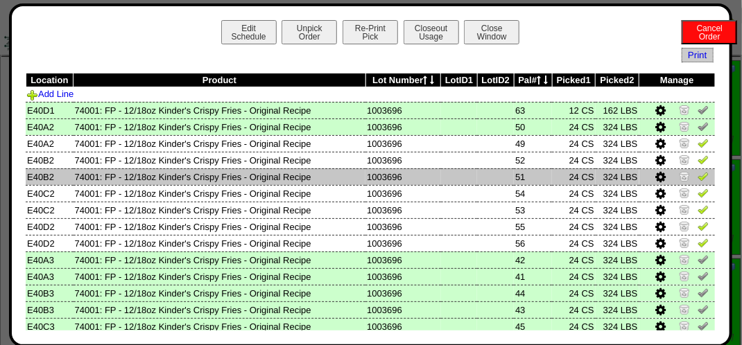
scroll to position [0, 0]
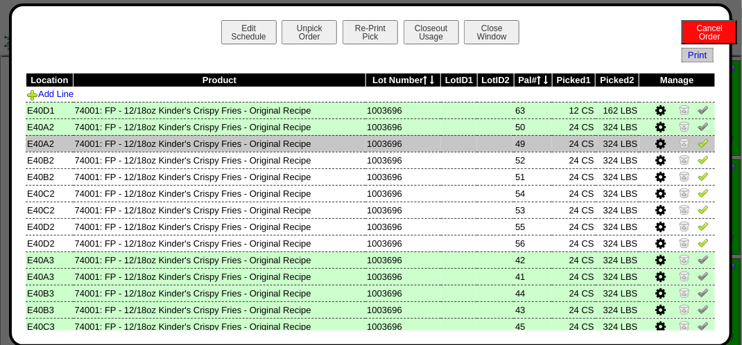
click at [698, 146] on img at bounding box center [703, 142] width 11 height 11
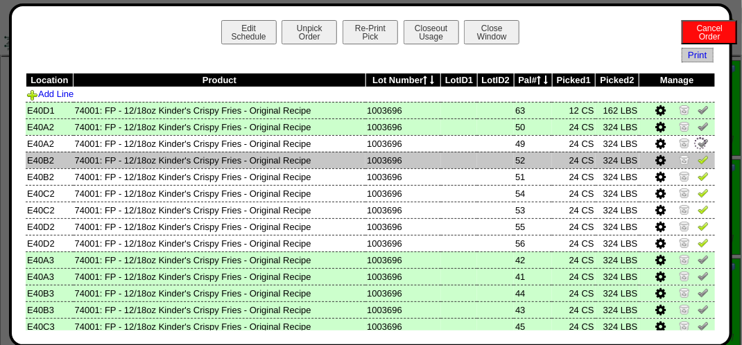
click at [698, 165] on img at bounding box center [703, 159] width 11 height 11
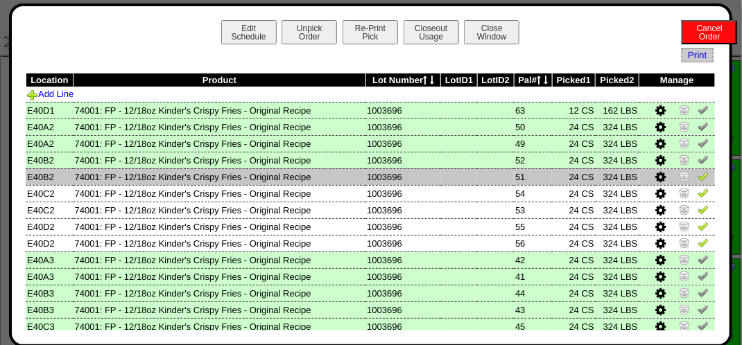
click at [698, 178] on img at bounding box center [703, 176] width 11 height 11
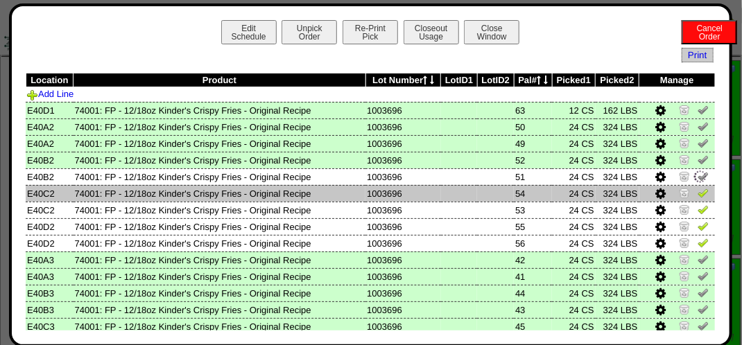
click at [698, 196] on img at bounding box center [703, 192] width 11 height 11
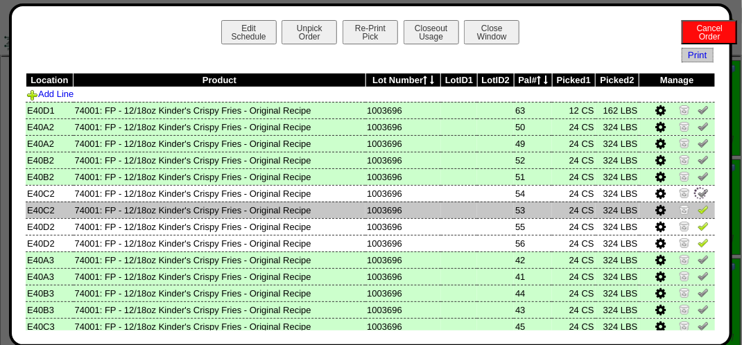
click at [698, 210] on img at bounding box center [703, 209] width 11 height 11
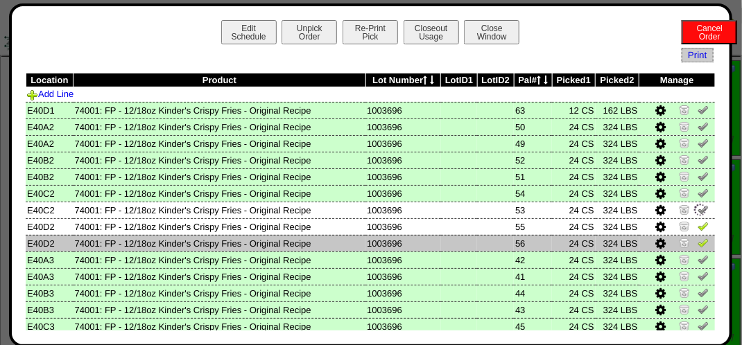
click at [696, 234] on td at bounding box center [677, 226] width 76 height 17
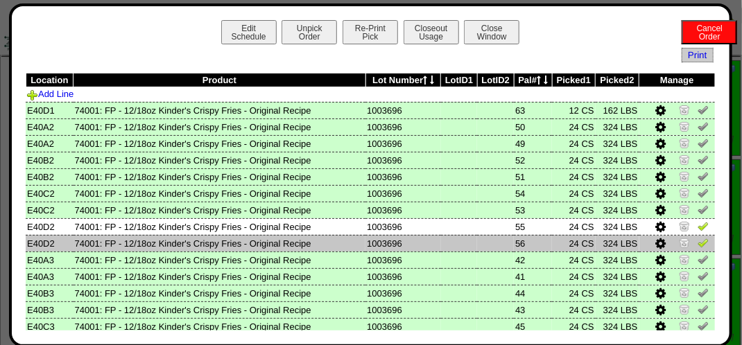
click at [698, 241] on img at bounding box center [703, 242] width 11 height 11
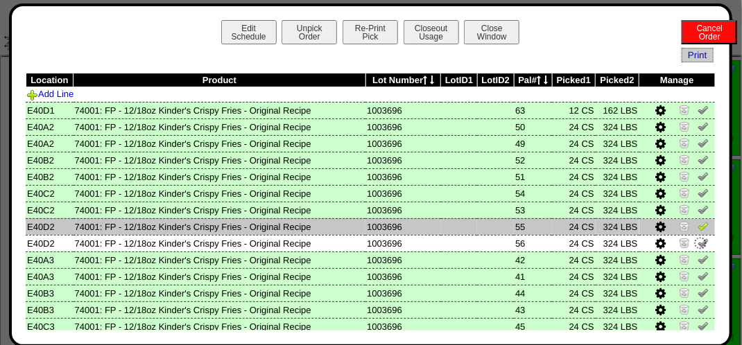
click at [698, 225] on img at bounding box center [703, 226] width 11 height 11
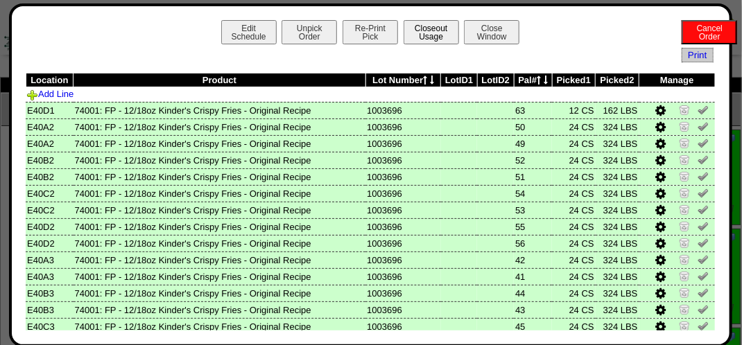
click at [433, 27] on button "Closeout Usage" at bounding box center [431, 32] width 55 height 24
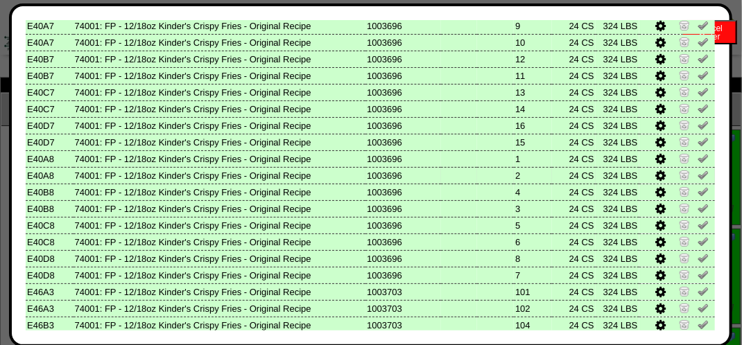
scroll to position [825, 0]
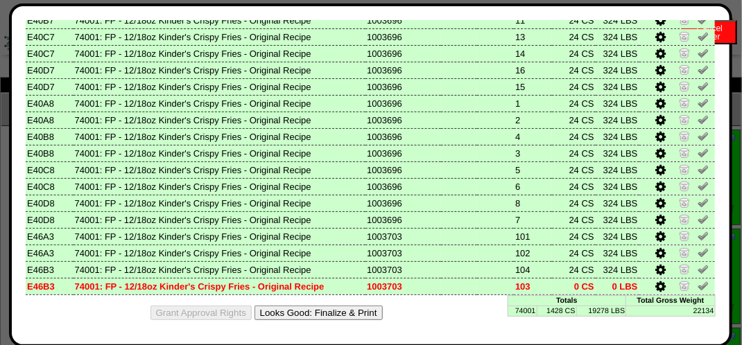
click at [320, 320] on div "Grant Approval Rights Looks Good: Finalize & Print" at bounding box center [371, 312] width 690 height 35
click at [320, 314] on button "Looks Good: Finalize & Print" at bounding box center [318, 313] width 128 height 15
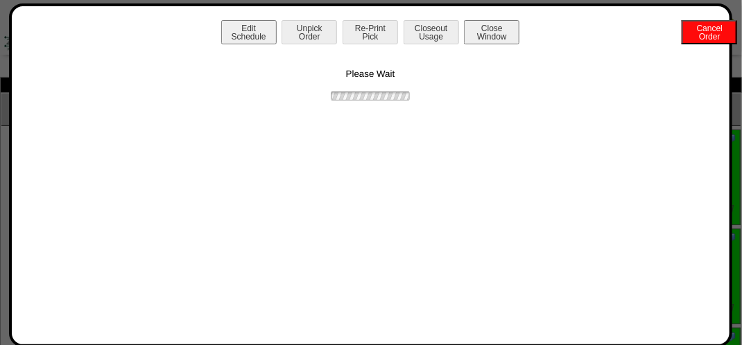
scroll to position [0, 0]
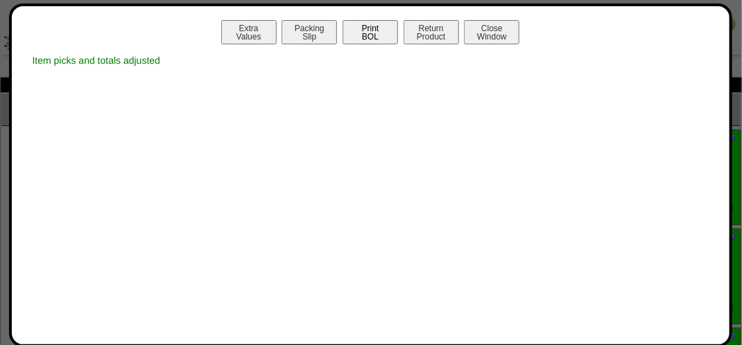
click at [368, 42] on button "Print BOL" at bounding box center [370, 32] width 55 height 24
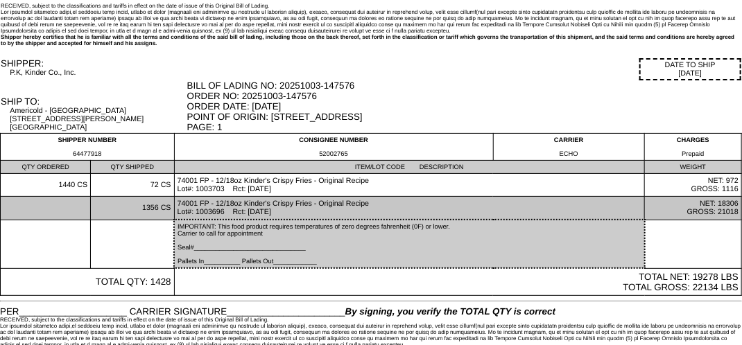
scroll to position [58, 0]
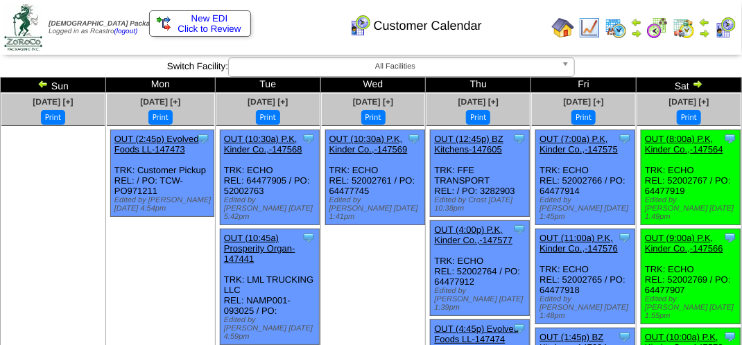
click at [685, 27] on img at bounding box center [684, 28] width 22 height 22
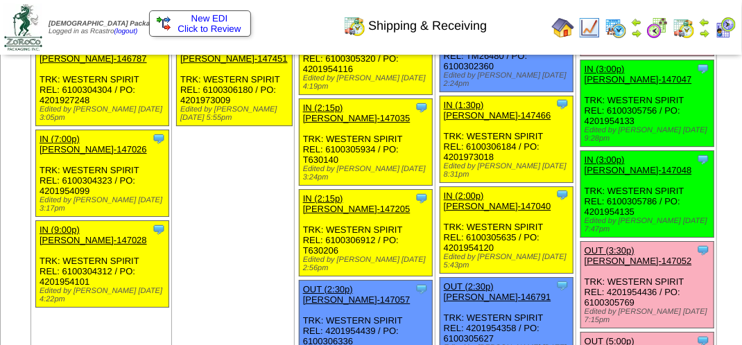
scroll to position [1526, 0]
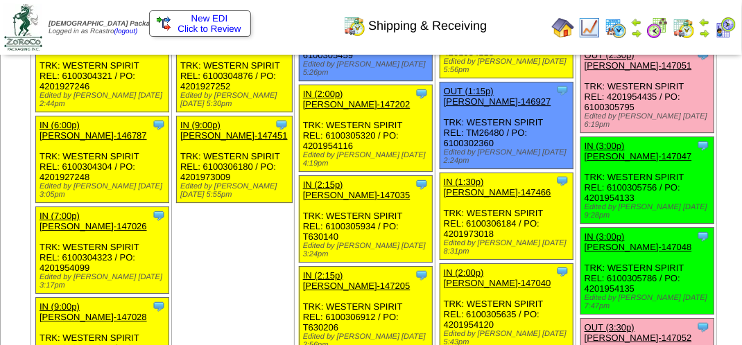
click at [585, 71] on link "OUT (2:30p) [PERSON_NAME]-147051" at bounding box center [638, 60] width 107 height 21
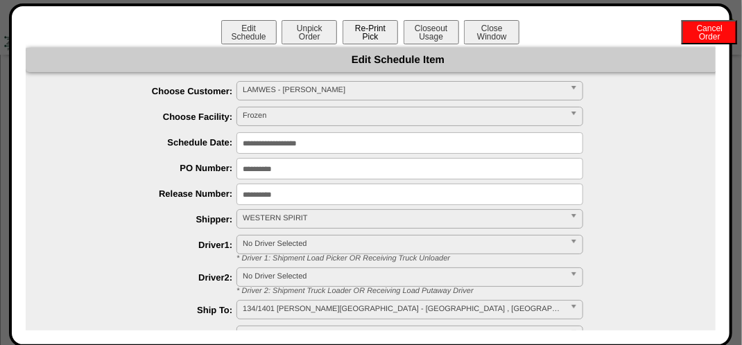
click at [377, 36] on button "Re-Print Pick" at bounding box center [370, 32] width 55 height 24
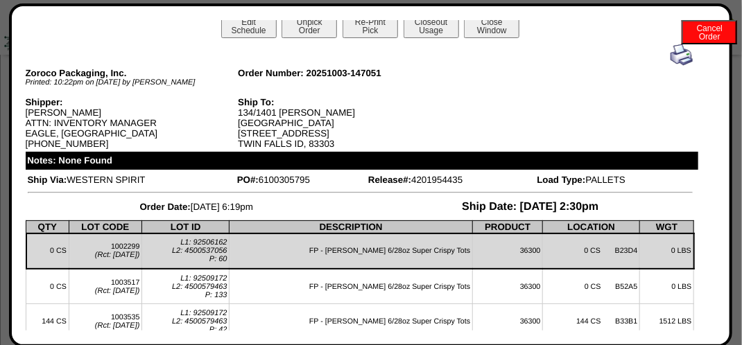
scroll to position [0, 0]
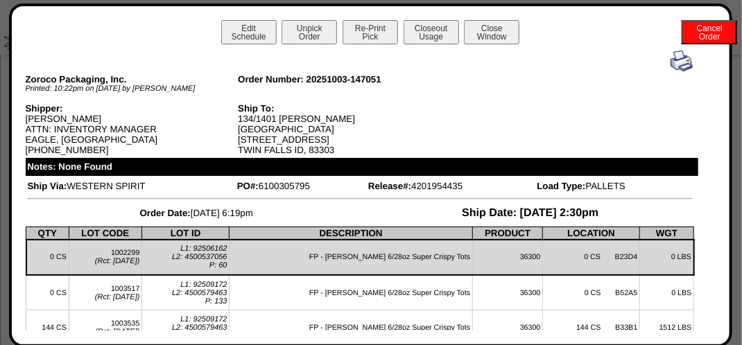
click at [671, 60] on img at bounding box center [682, 61] width 22 height 22
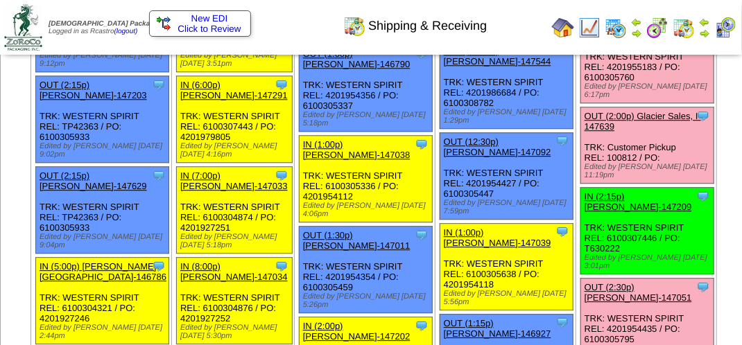
scroll to position [1318, 0]
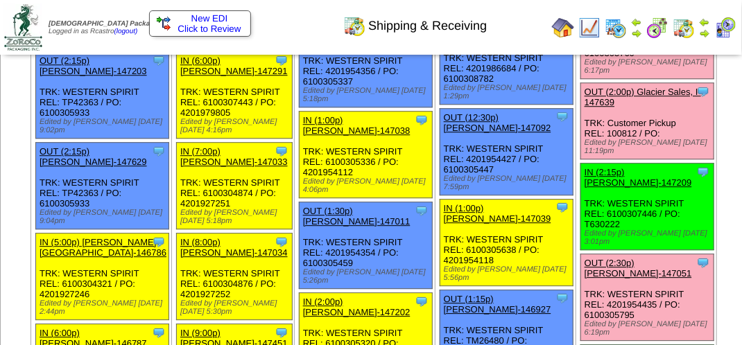
click at [585, 17] on link "OUT (1:30p) [PERSON_NAME]-147056" at bounding box center [638, 6] width 107 height 21
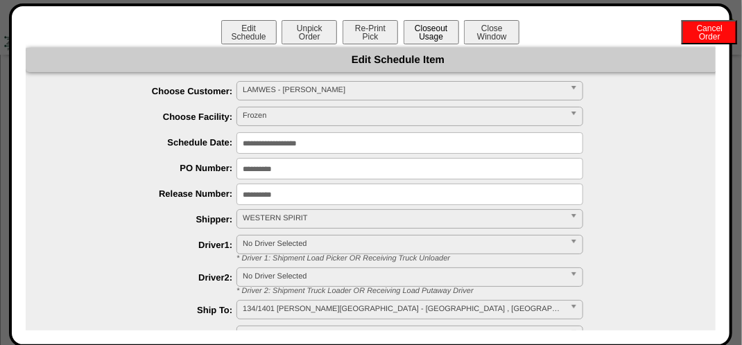
click at [422, 33] on button "Closeout Usage" at bounding box center [431, 32] width 55 height 24
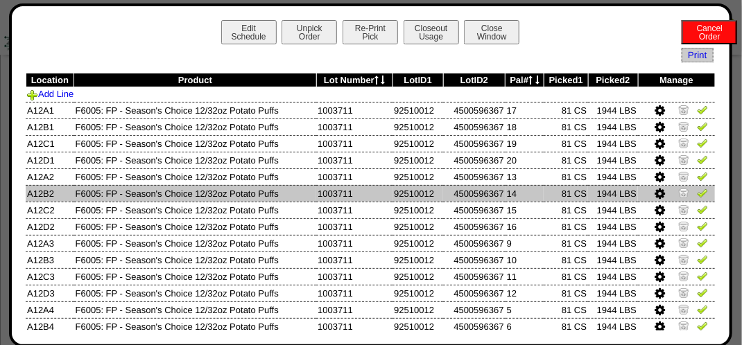
scroll to position [0, 0]
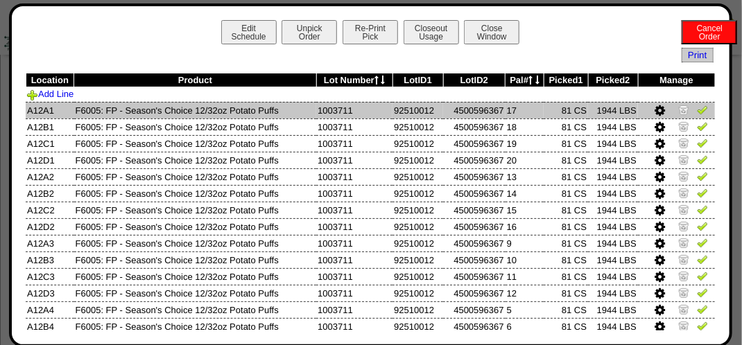
click at [655, 110] on icon at bounding box center [660, 111] width 10 height 12
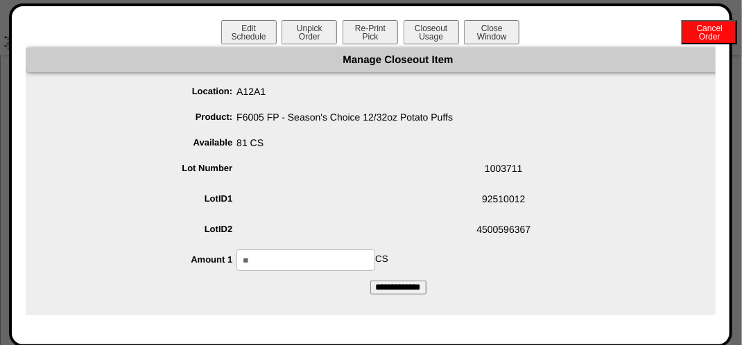
click at [297, 260] on input "**" at bounding box center [305, 260] width 139 height 21
type input "**"
click at [270, 296] on div "Manage Closeout Item Location: A12A1 Product: F6005 FP - Season's Choice 12/32o…" at bounding box center [398, 182] width 745 height 268
click at [402, 289] on input "**********" at bounding box center [398, 288] width 56 height 14
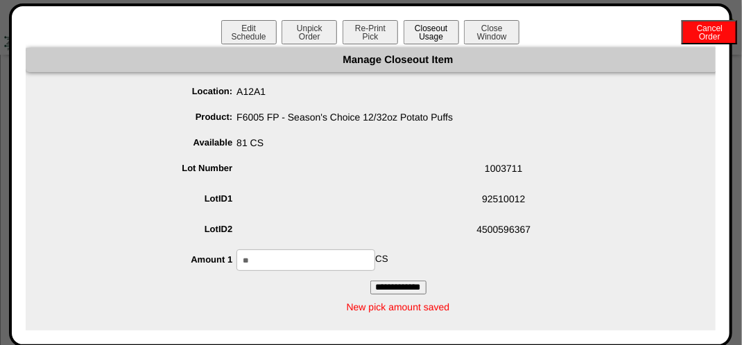
click at [435, 26] on button "Closeout Usage" at bounding box center [431, 32] width 55 height 24
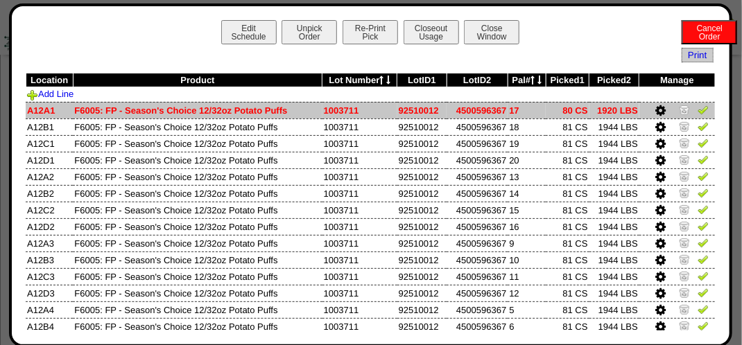
click at [698, 112] on img at bounding box center [703, 109] width 11 height 11
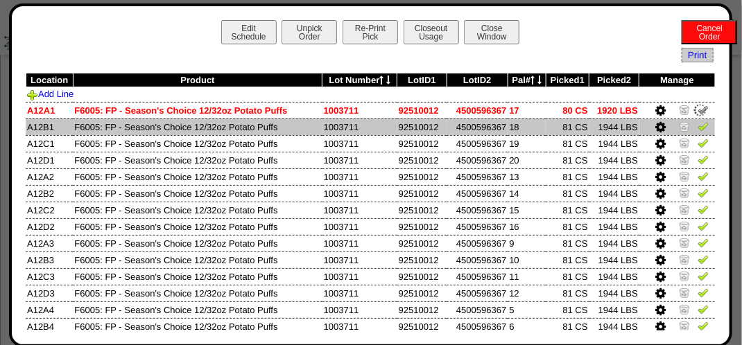
click at [698, 130] on img at bounding box center [703, 126] width 11 height 11
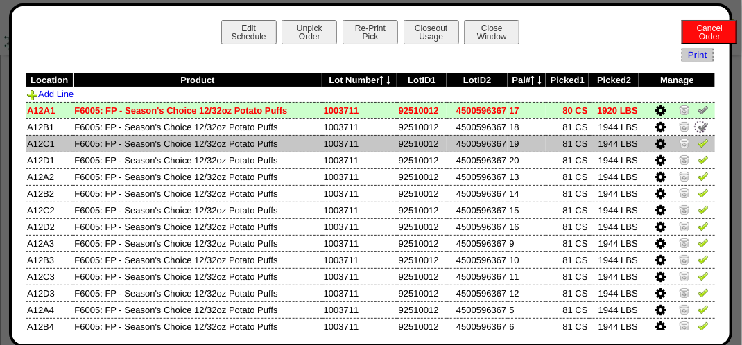
click at [698, 149] on link at bounding box center [703, 145] width 11 height 10
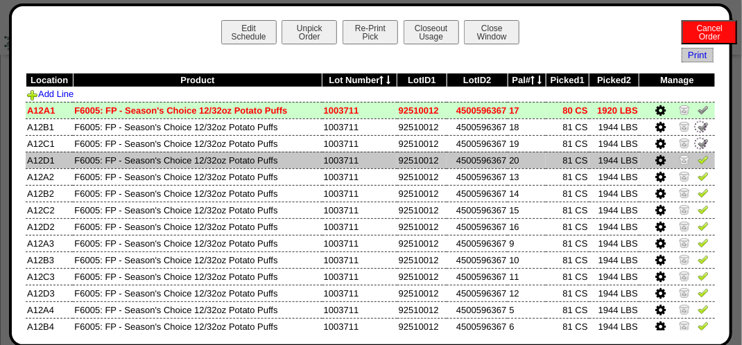
click at [698, 157] on img at bounding box center [703, 159] width 11 height 11
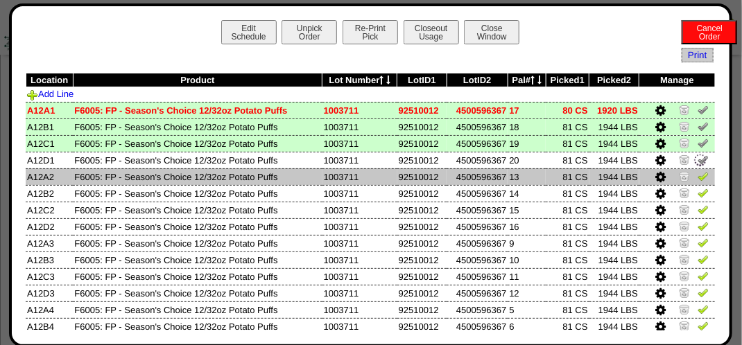
click at [698, 178] on img at bounding box center [703, 176] width 11 height 11
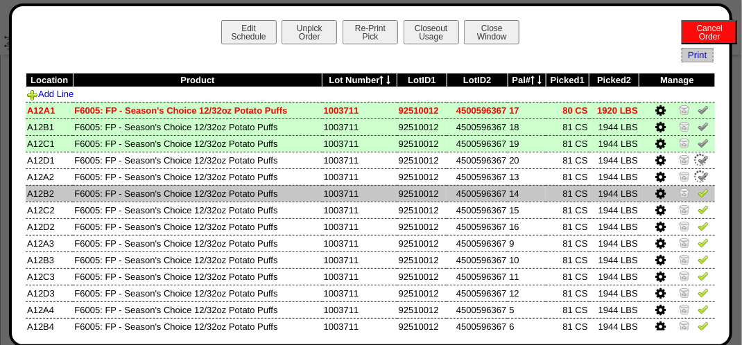
click at [698, 200] on link at bounding box center [703, 195] width 11 height 10
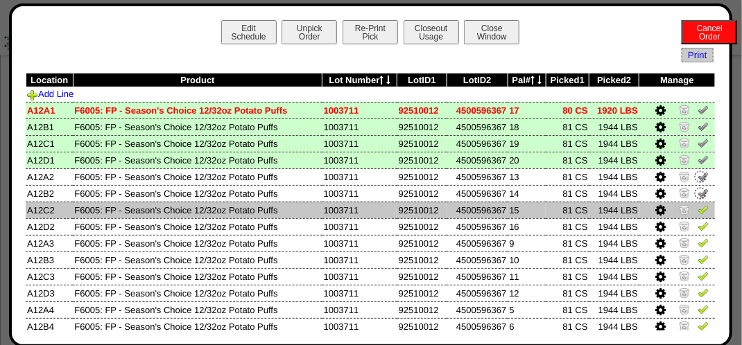
click at [698, 212] on img at bounding box center [703, 209] width 11 height 11
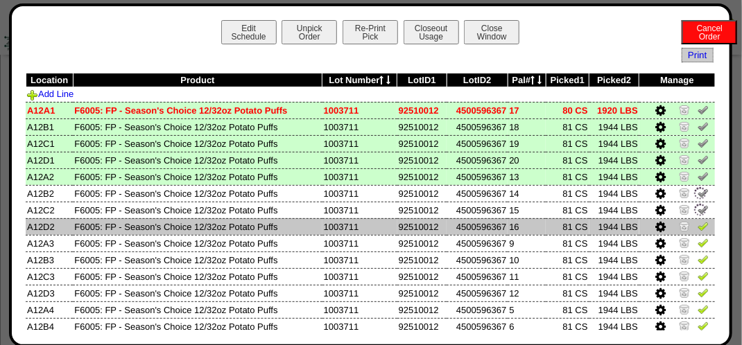
drag, startPoint x: 698, startPoint y: 223, endPoint x: 694, endPoint y: 234, distance: 11.6
click at [698, 224] on img at bounding box center [703, 226] width 11 height 11
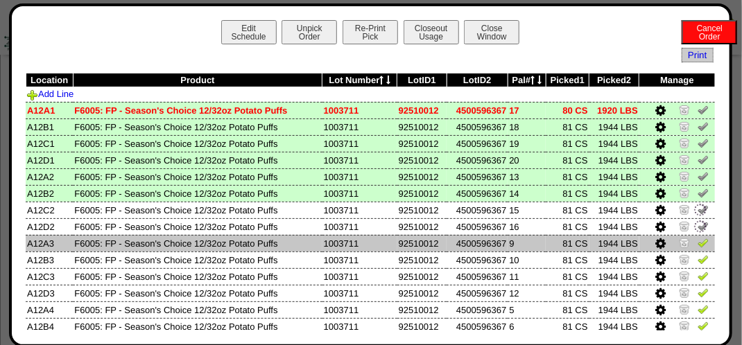
click at [698, 245] on img at bounding box center [703, 242] width 11 height 11
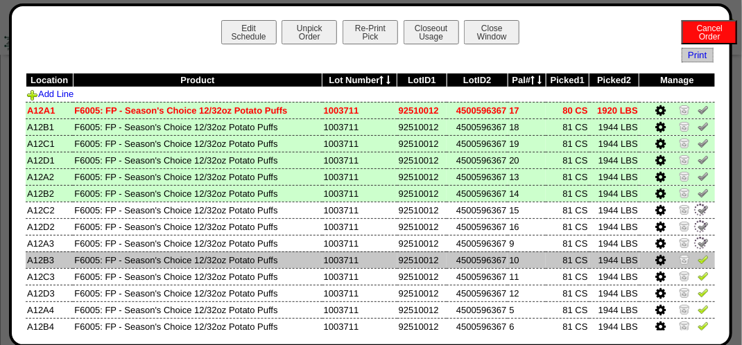
click at [698, 262] on img at bounding box center [703, 259] width 11 height 11
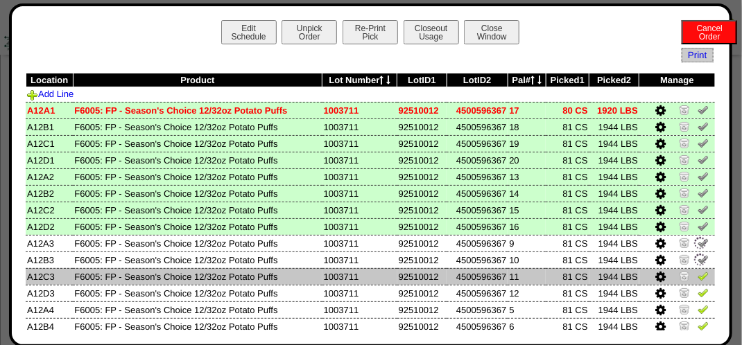
click at [698, 279] on img at bounding box center [703, 275] width 11 height 11
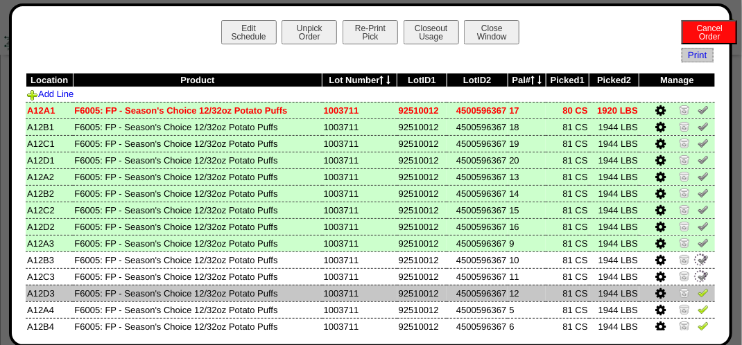
click at [698, 289] on img at bounding box center [703, 292] width 11 height 11
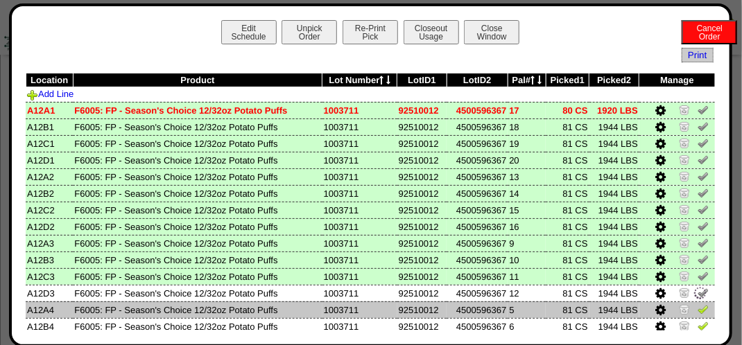
click at [698, 306] on img at bounding box center [703, 309] width 11 height 11
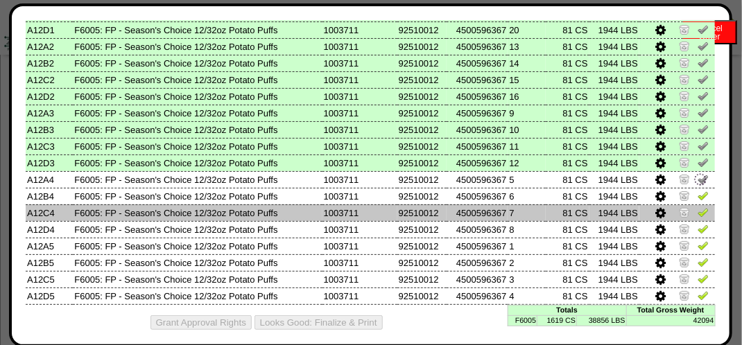
scroll to position [139, 0]
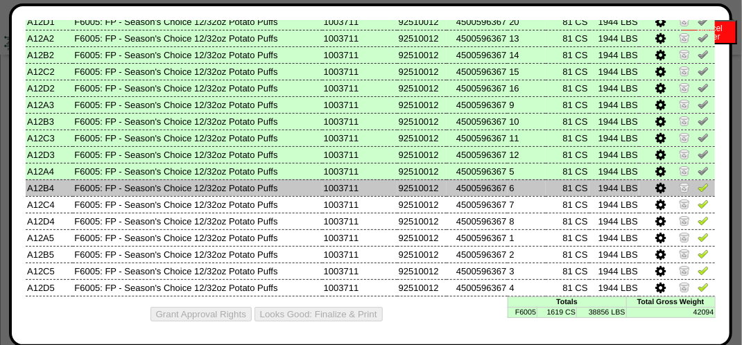
click at [698, 190] on img at bounding box center [703, 187] width 11 height 11
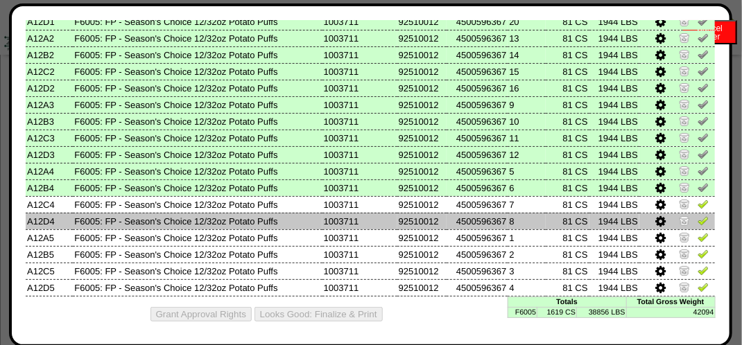
click at [698, 223] on img at bounding box center [703, 220] width 11 height 11
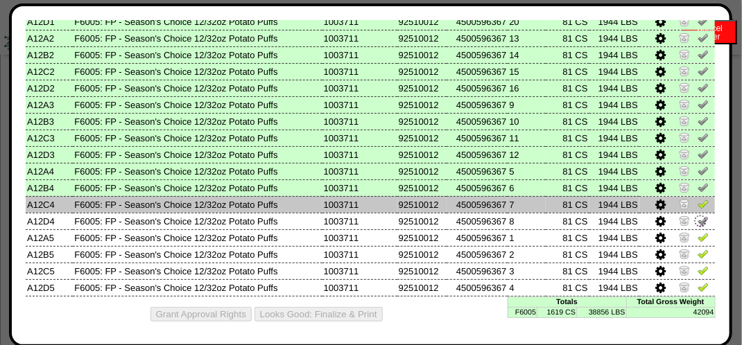
drag, startPoint x: 692, startPoint y: 206, endPoint x: 691, endPoint y: 213, distance: 7.1
click at [698, 207] on img at bounding box center [703, 203] width 11 height 11
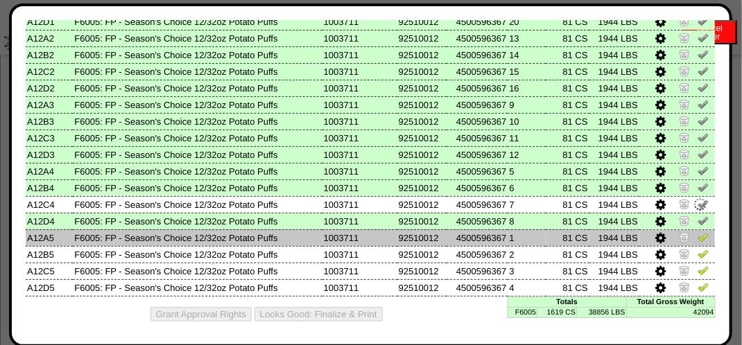
click at [698, 241] on img at bounding box center [703, 237] width 11 height 11
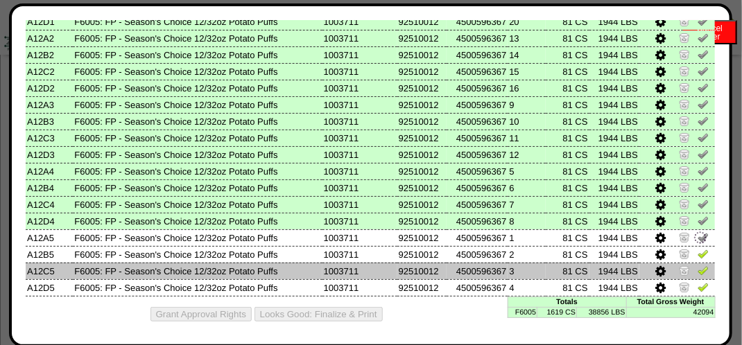
drag, startPoint x: 695, startPoint y: 257, endPoint x: 694, endPoint y: 271, distance: 14.6
click at [698, 258] on img at bounding box center [703, 253] width 11 height 11
click at [698, 272] on img at bounding box center [703, 270] width 11 height 11
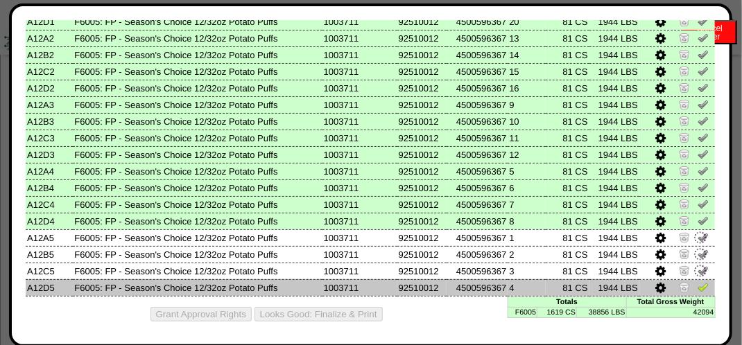
click at [698, 289] on img at bounding box center [703, 287] width 11 height 11
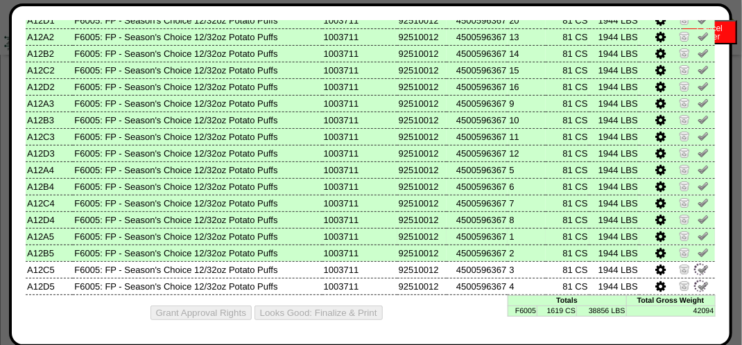
scroll to position [142, 0]
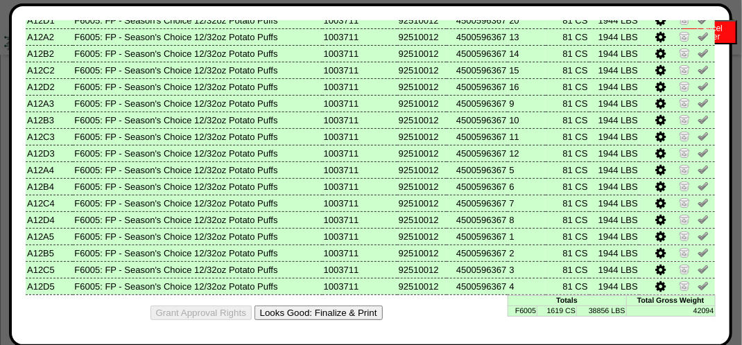
click at [322, 318] on button "Looks Good: Finalize & Print" at bounding box center [318, 313] width 128 height 15
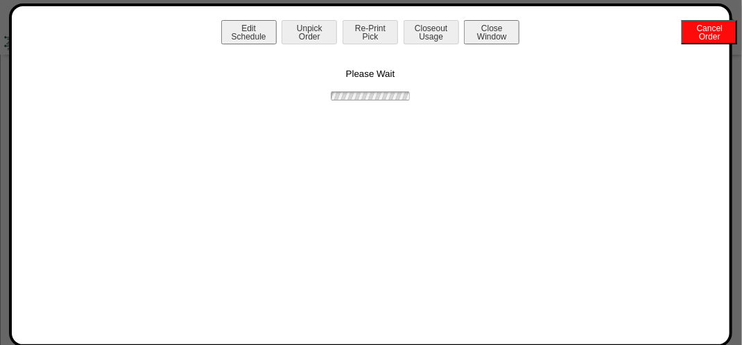
scroll to position [0, 0]
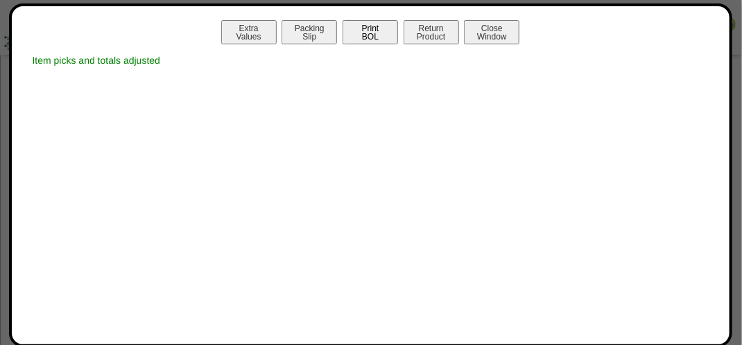
click at [358, 33] on button "Print BOL" at bounding box center [370, 32] width 55 height 24
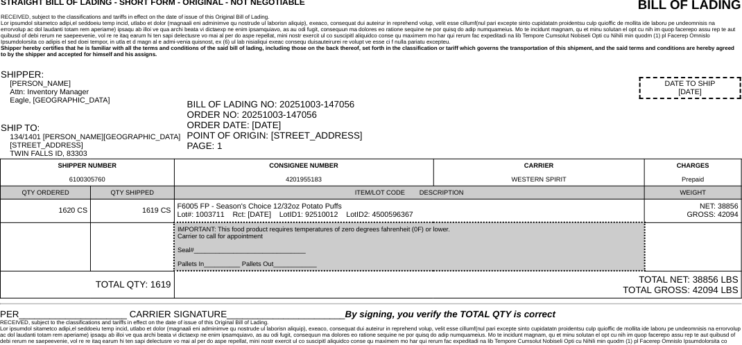
scroll to position [49, 0]
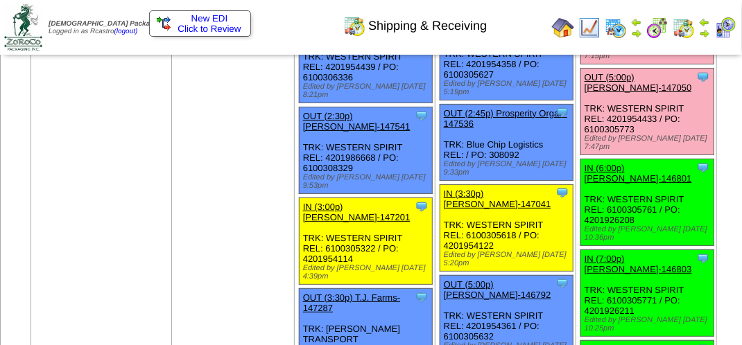
scroll to position [1872, 0]
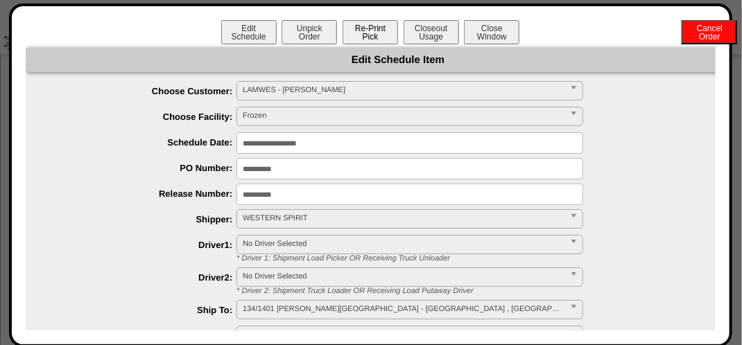
click at [372, 28] on button "Re-Print Pick" at bounding box center [370, 32] width 55 height 24
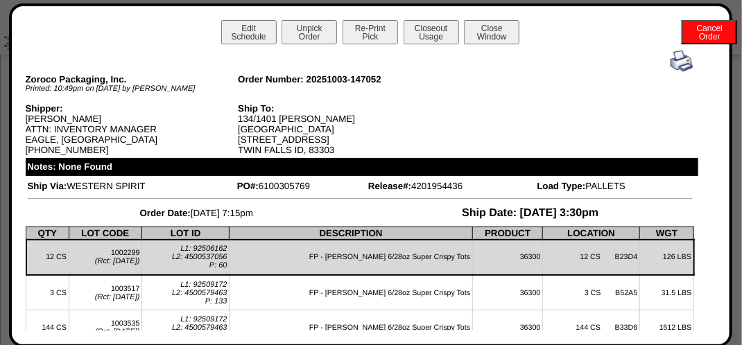
click at [671, 49] on div "Edit Schedule Unpick Order Re-Print Pick Closeout Usage Cancel Order Close Wind…" at bounding box center [371, 175] width 690 height 311
click at [671, 59] on img at bounding box center [682, 61] width 22 height 22
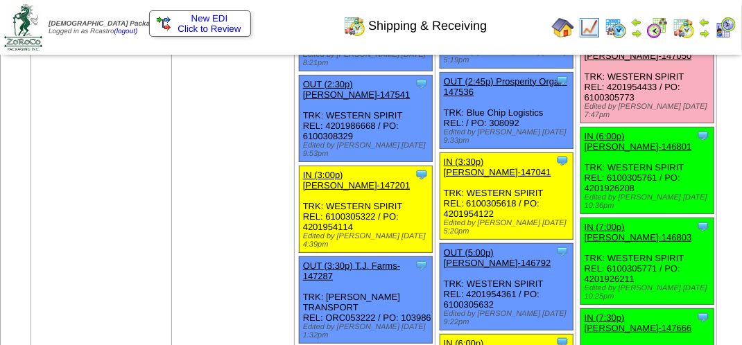
scroll to position [1942, 0]
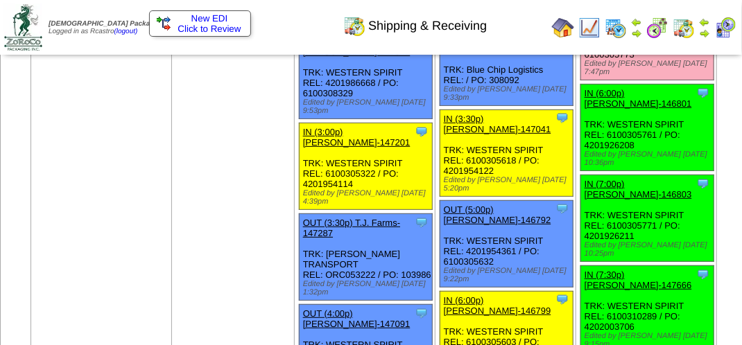
click at [585, 18] on link "OUT (5:00p) [PERSON_NAME]-147050" at bounding box center [638, 7] width 107 height 21
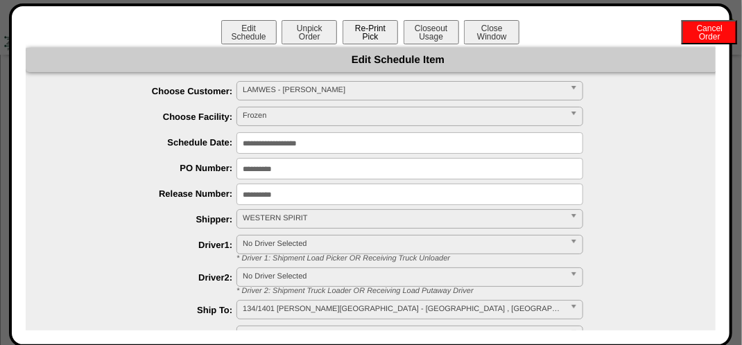
click at [375, 35] on button "Re-Print Pick" at bounding box center [370, 32] width 55 height 24
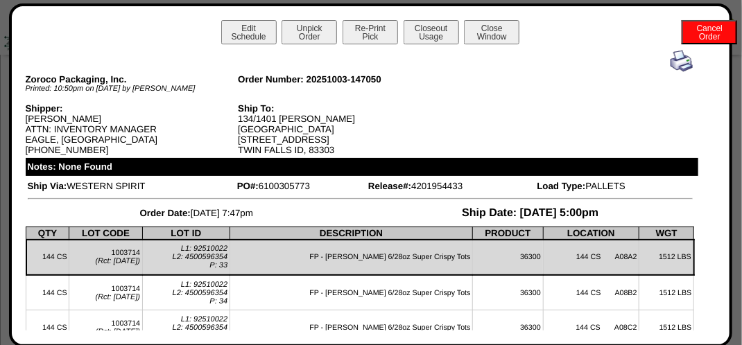
click at [673, 71] on img at bounding box center [682, 61] width 22 height 22
